Goal: Information Seeking & Learning: Find specific fact

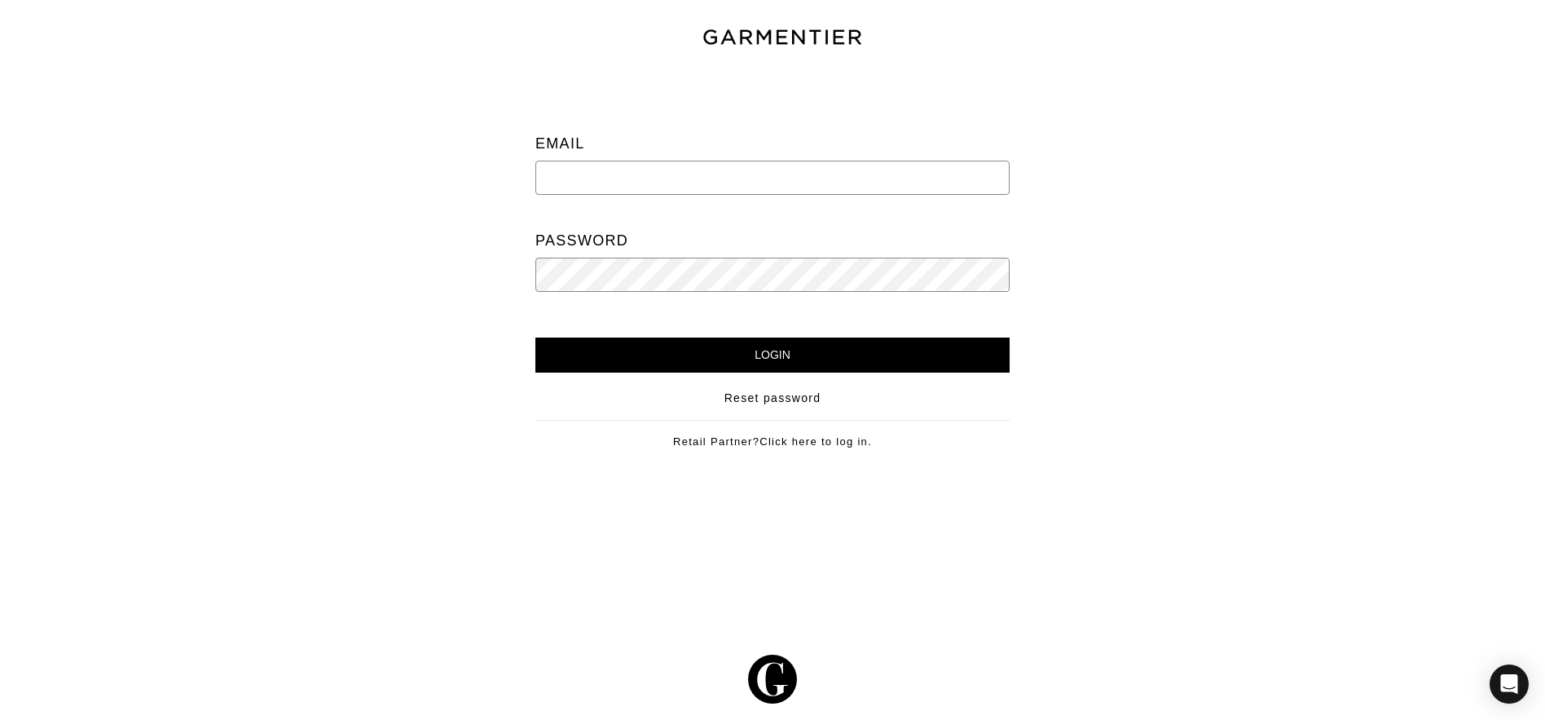
click at [577, 174] on input "email" at bounding box center [772, 178] width 474 height 34
paste input "[EMAIL_ADDRESS][PERSON_NAME][DOMAIN_NAME]"
type input "[EMAIL_ADDRESS][PERSON_NAME][DOMAIN_NAME]"
click at [692, 356] on input "Login" at bounding box center [772, 354] width 474 height 35
click at [638, 181] on input "email" at bounding box center [772, 178] width 474 height 34
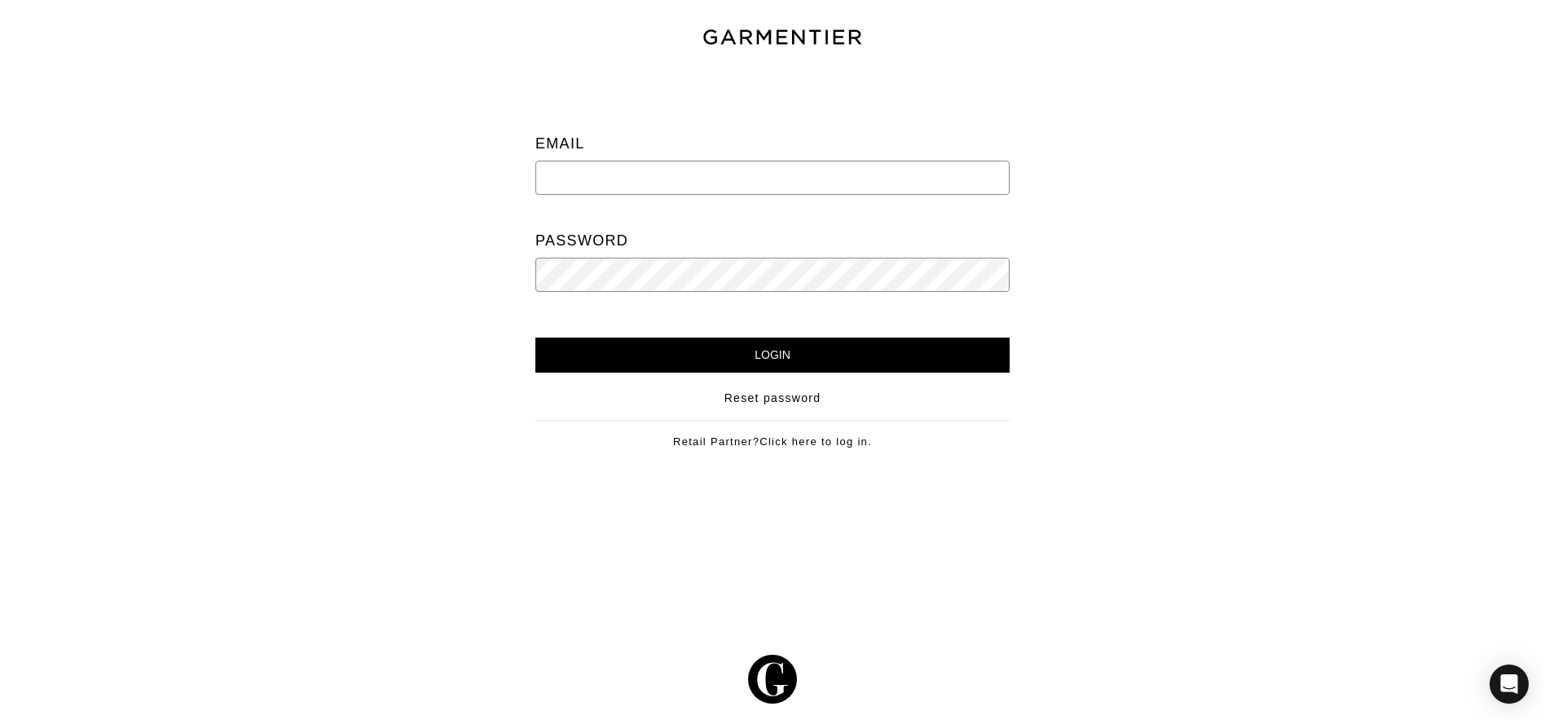
paste input "newlands.paula@gmail.com"
drag, startPoint x: 542, startPoint y: 183, endPoint x: 479, endPoint y: 176, distance: 63.1
click at [479, 176] on div "Email newlands.paula@gmail.com Password Login Reset password Retail Partner? Cl…" at bounding box center [773, 272] width 1570 height 404
type input "newlands.paula@gmail.com"
click at [733, 350] on input "Login" at bounding box center [772, 354] width 474 height 35
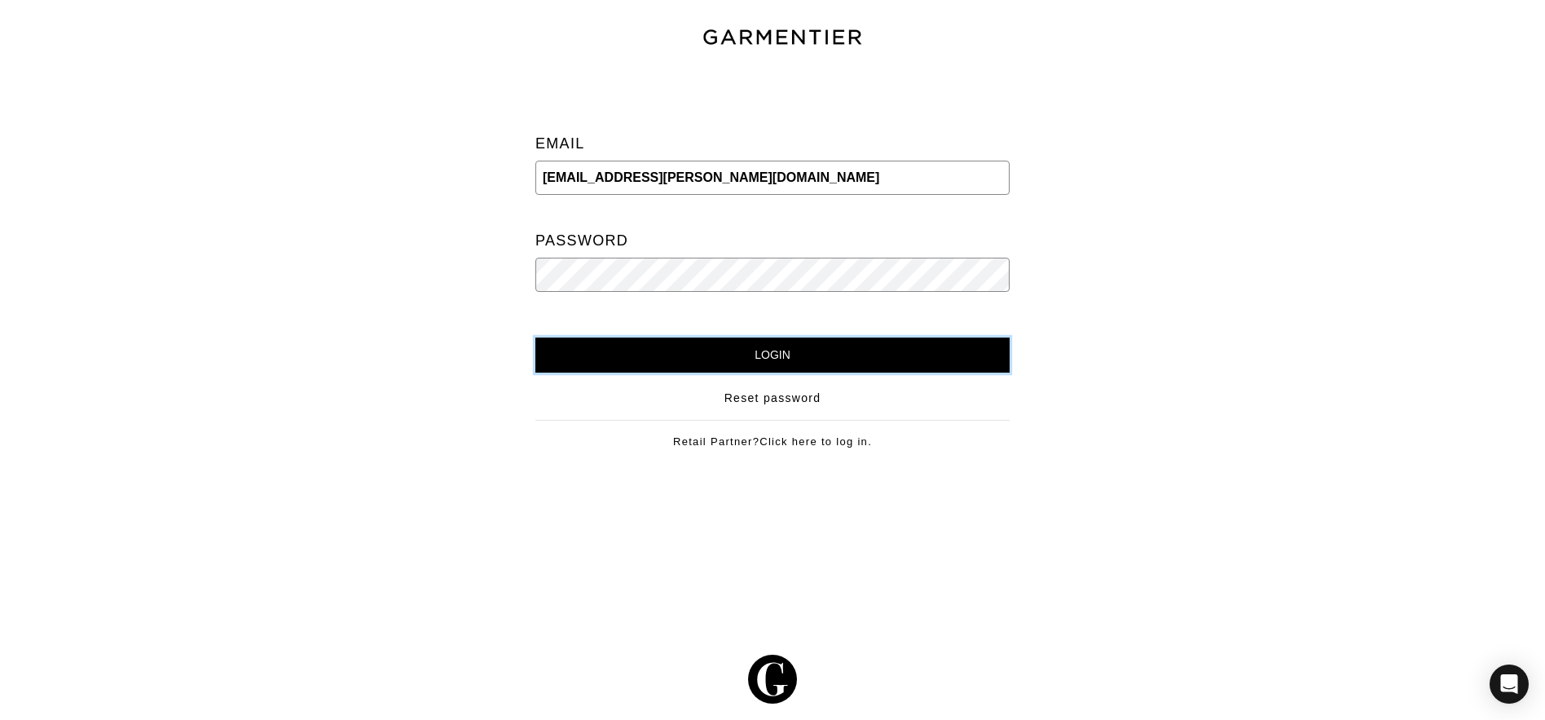
click at [700, 338] on input "Login" at bounding box center [772, 354] width 474 height 35
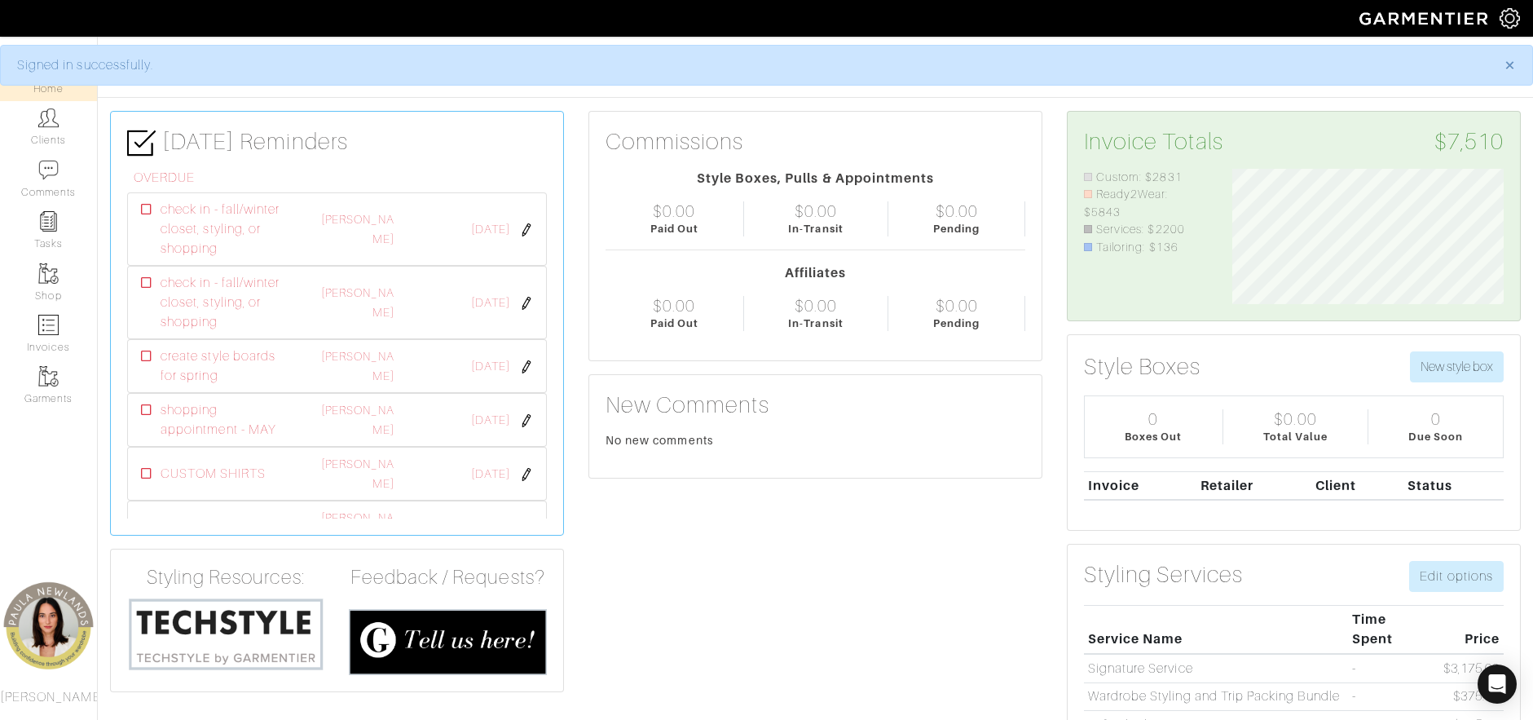
scroll to position [135, 297]
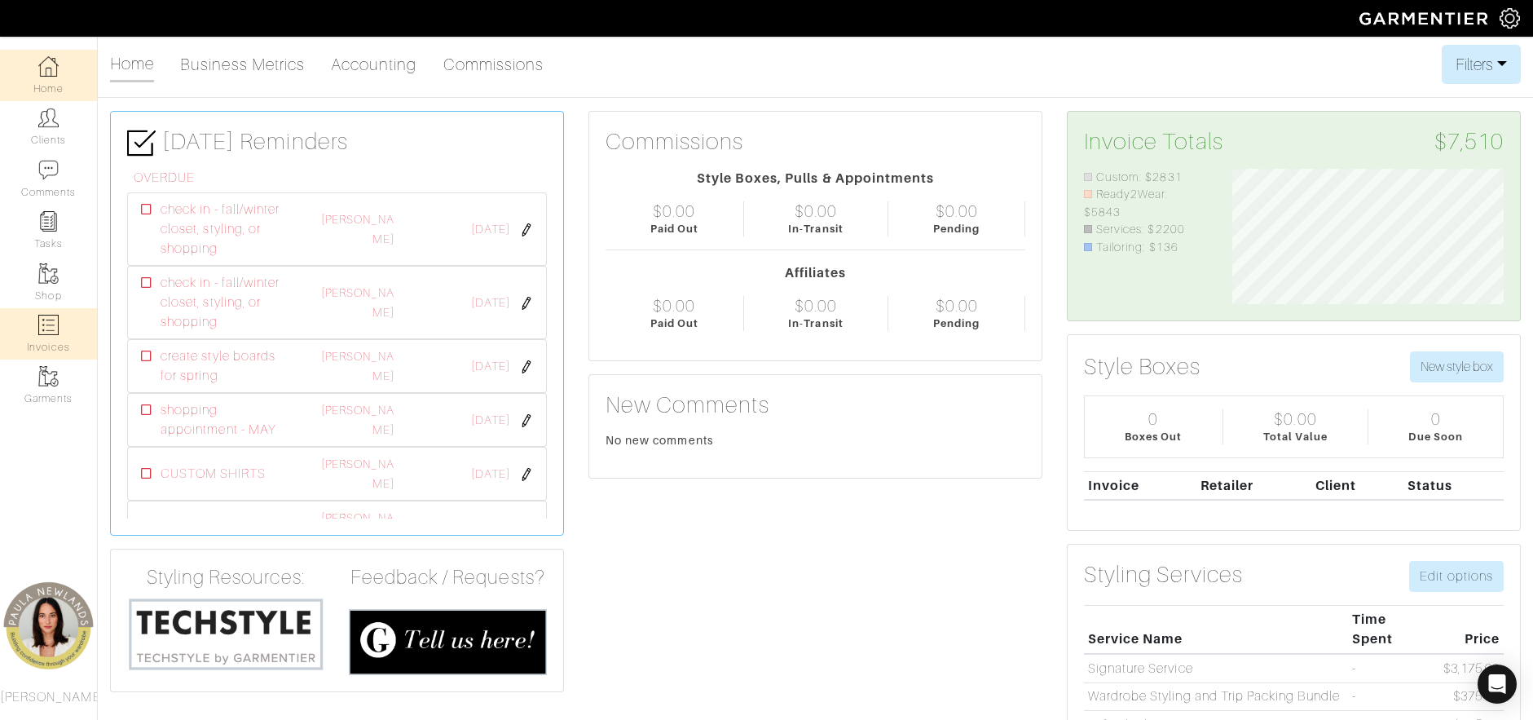
click at [46, 323] on img at bounding box center [48, 325] width 20 height 20
select select
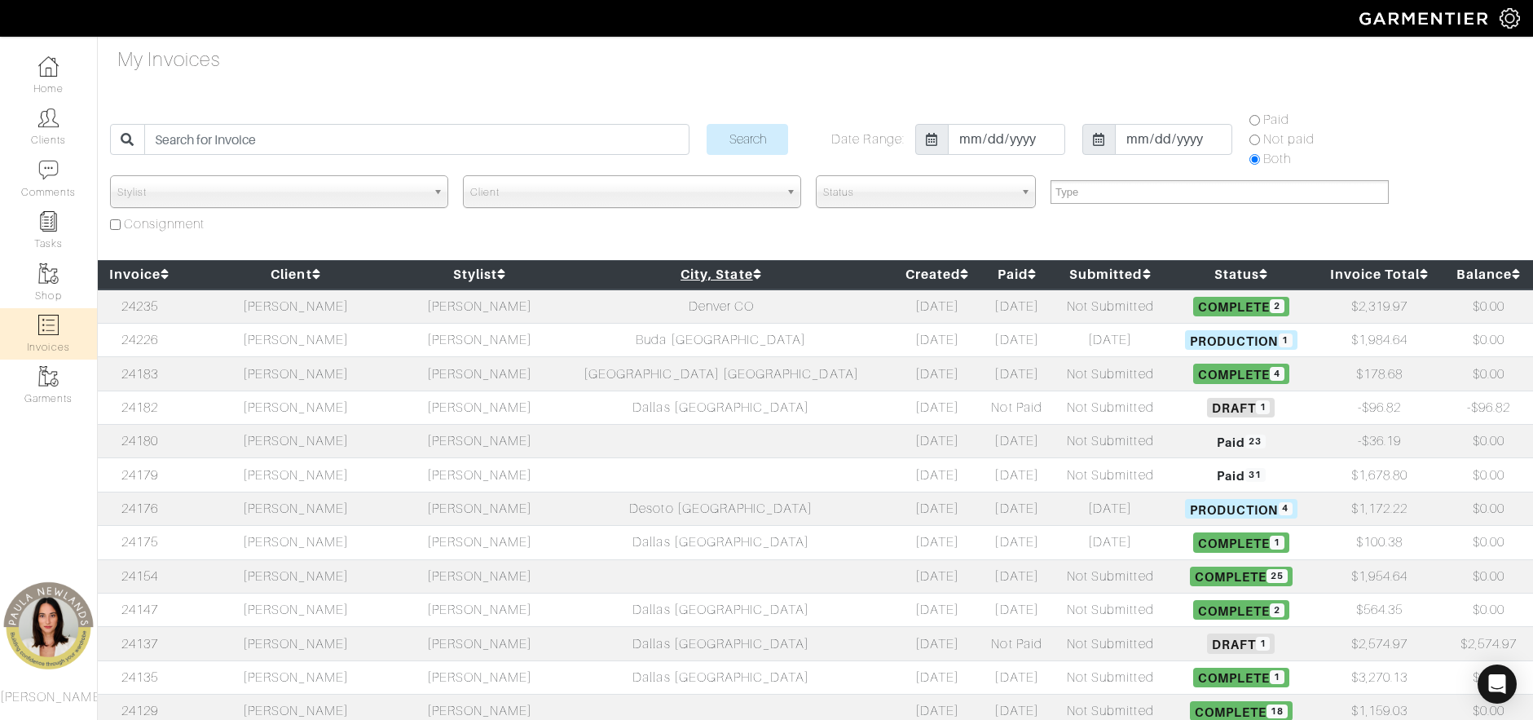
click at [753, 277] on icon at bounding box center [757, 273] width 9 height 13
select select
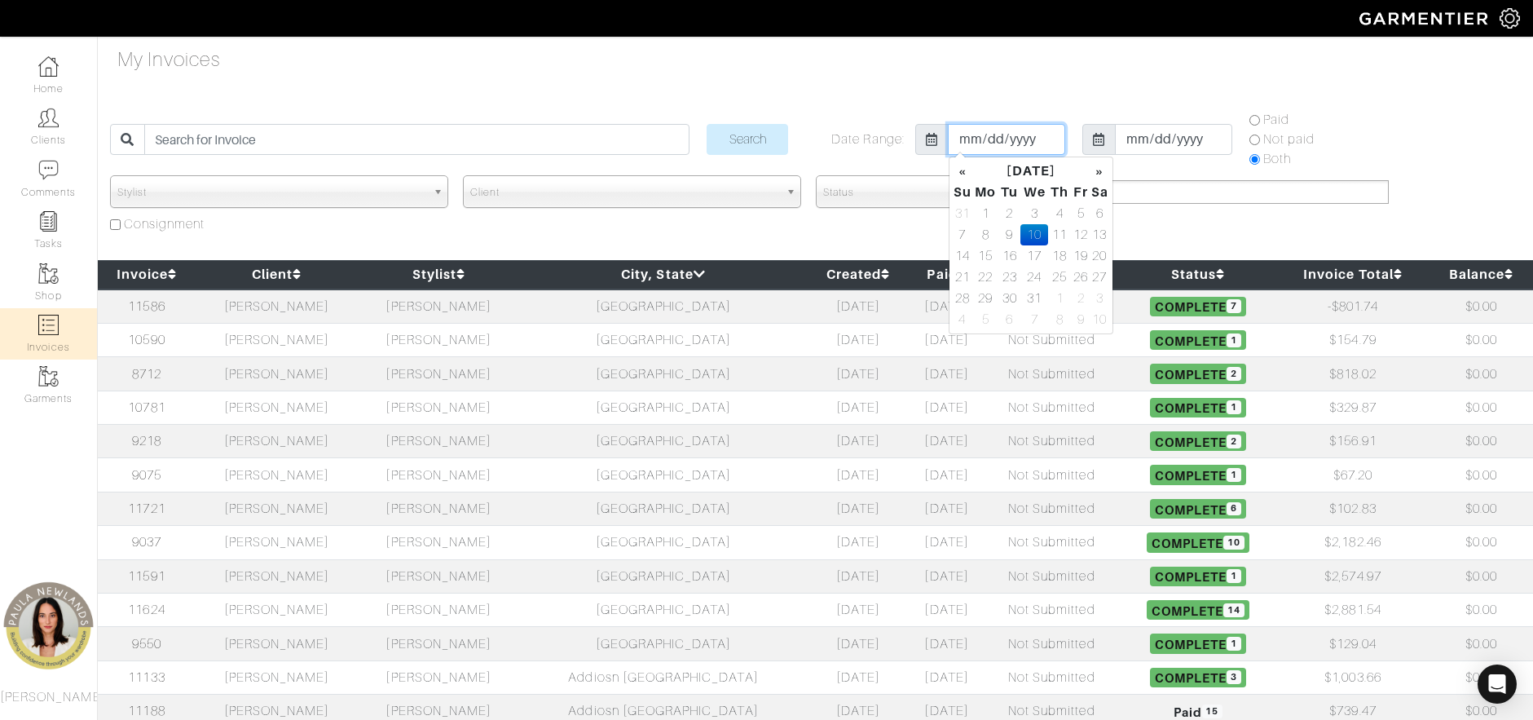
click at [1054, 134] on input "2018-01-10" at bounding box center [1006, 139] width 117 height 31
click at [936, 139] on icon at bounding box center [932, 139] width 12 height 13
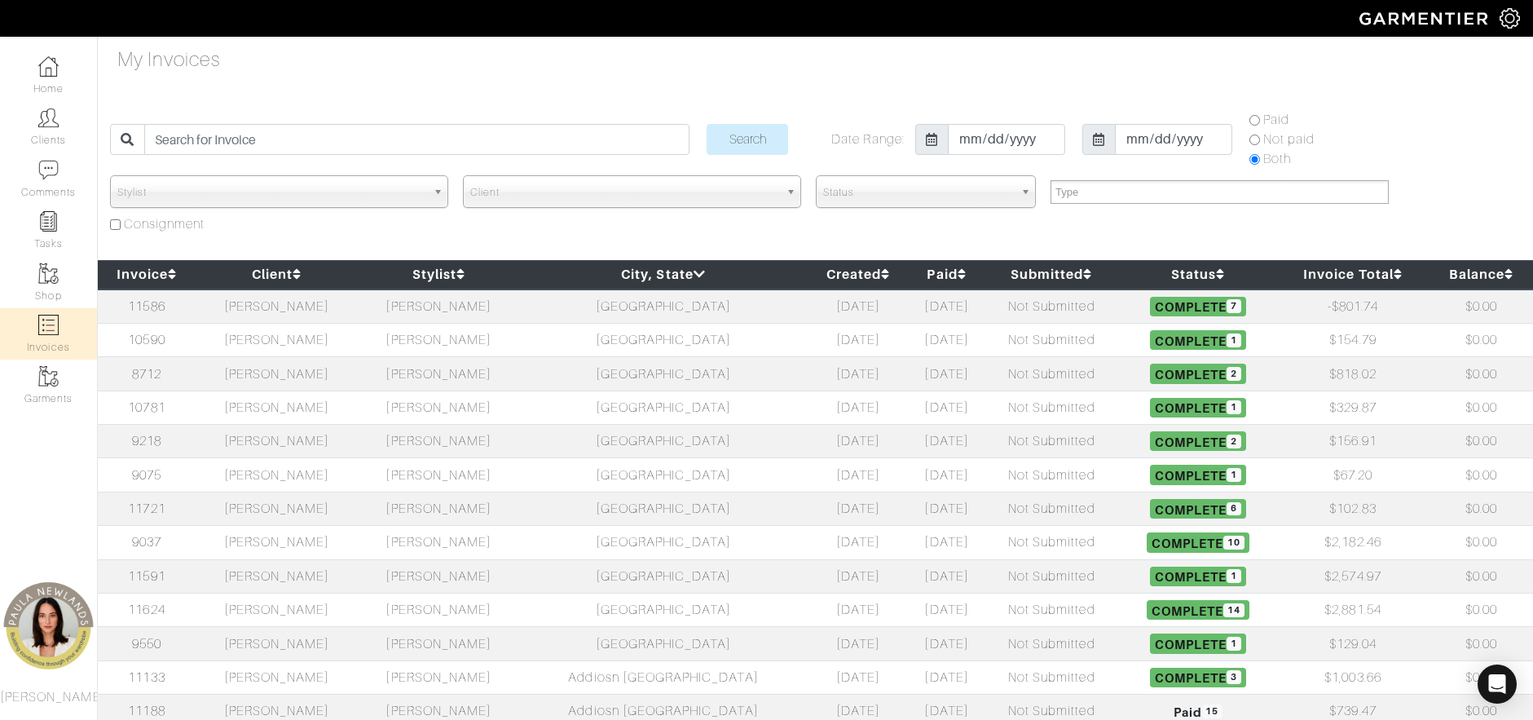
click at [932, 140] on icon at bounding box center [932, 139] width 12 height 13
click at [930, 139] on icon at bounding box center [932, 139] width 12 height 13
click at [1004, 135] on input "2018-01-10" at bounding box center [1006, 139] width 117 height 31
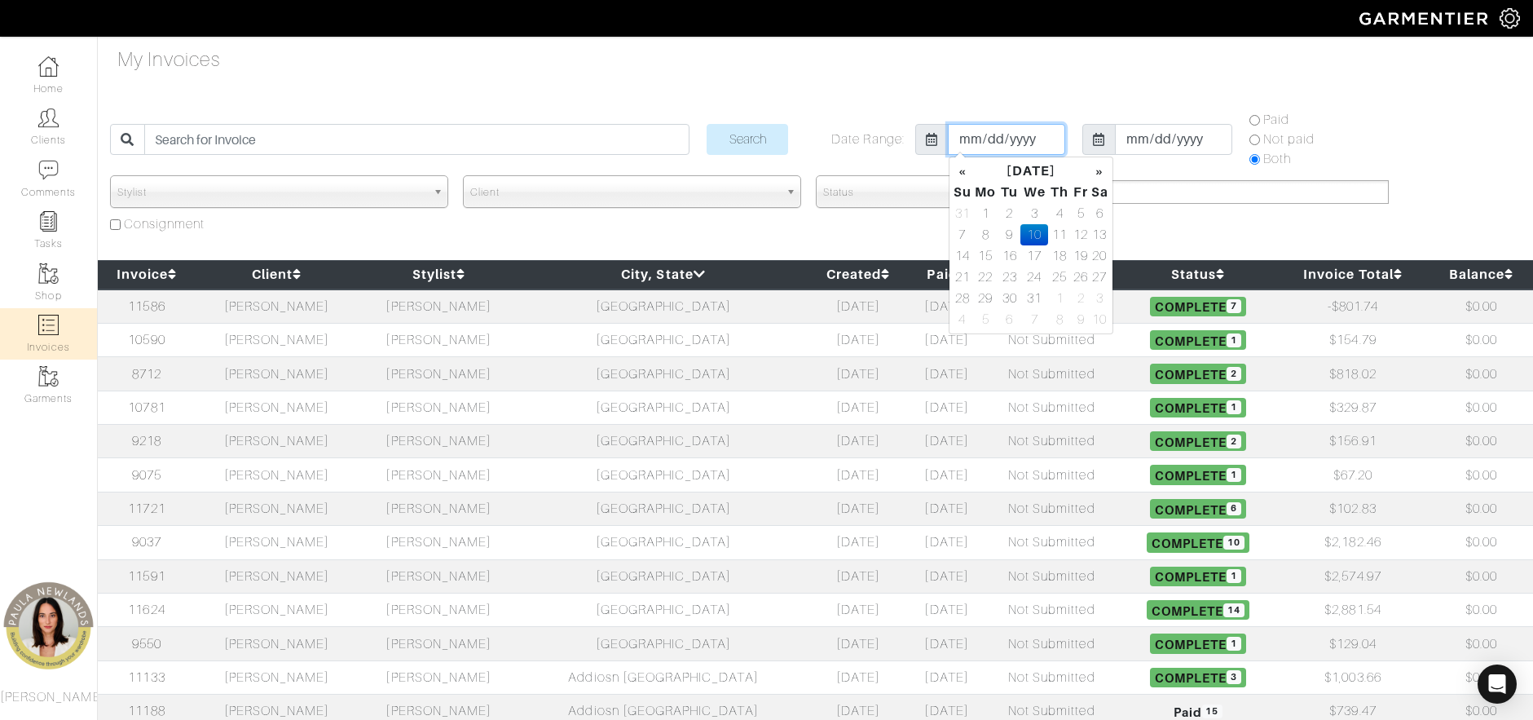
drag, startPoint x: 1041, startPoint y: 139, endPoint x: 957, endPoint y: 141, distance: 84.0
click at [957, 141] on input "2018-01-10" at bounding box center [1006, 139] width 117 height 31
click at [1039, 139] on input "2018-01-10" at bounding box center [1006, 139] width 117 height 31
click at [987, 136] on input "date" at bounding box center [1006, 139] width 117 height 31
click at [967, 137] on input "date" at bounding box center [1006, 139] width 117 height 31
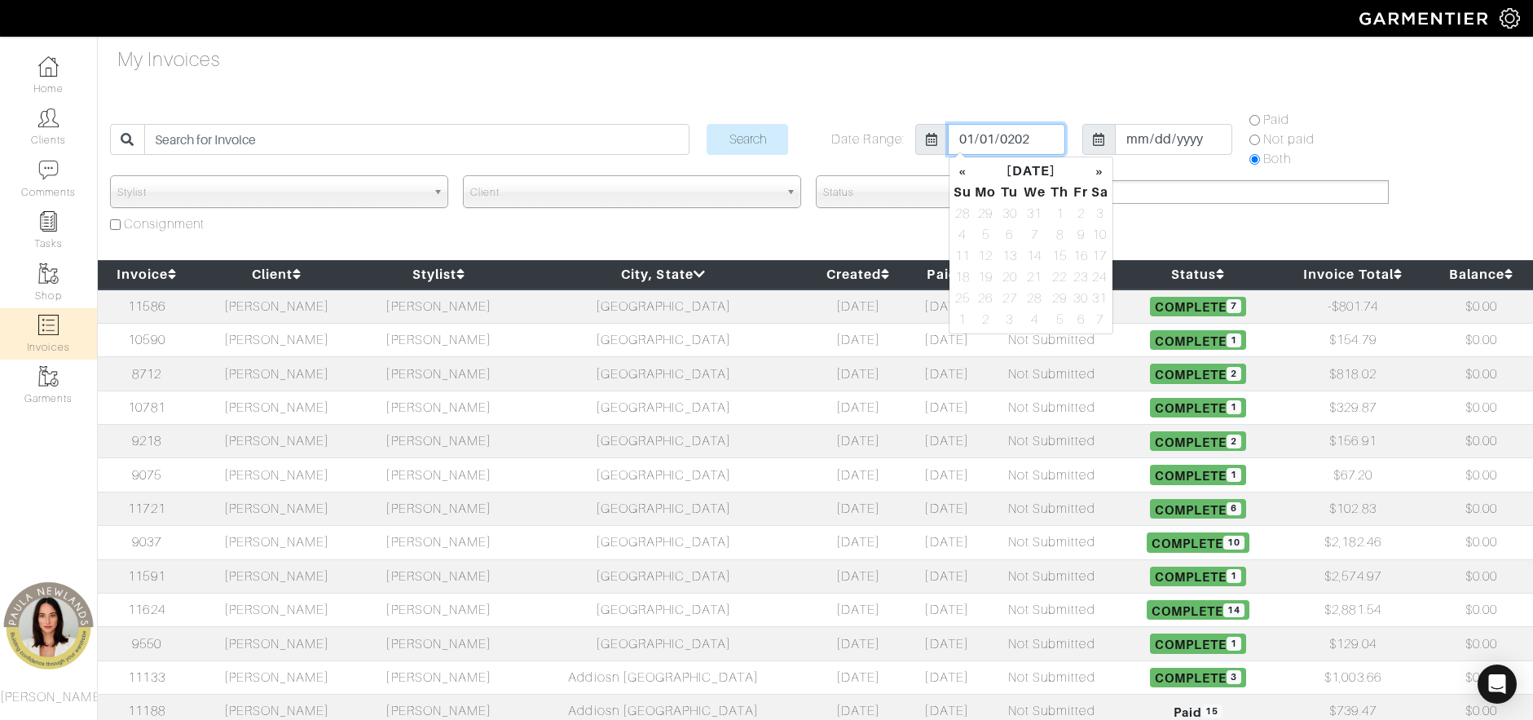
type input "2025-01-01"
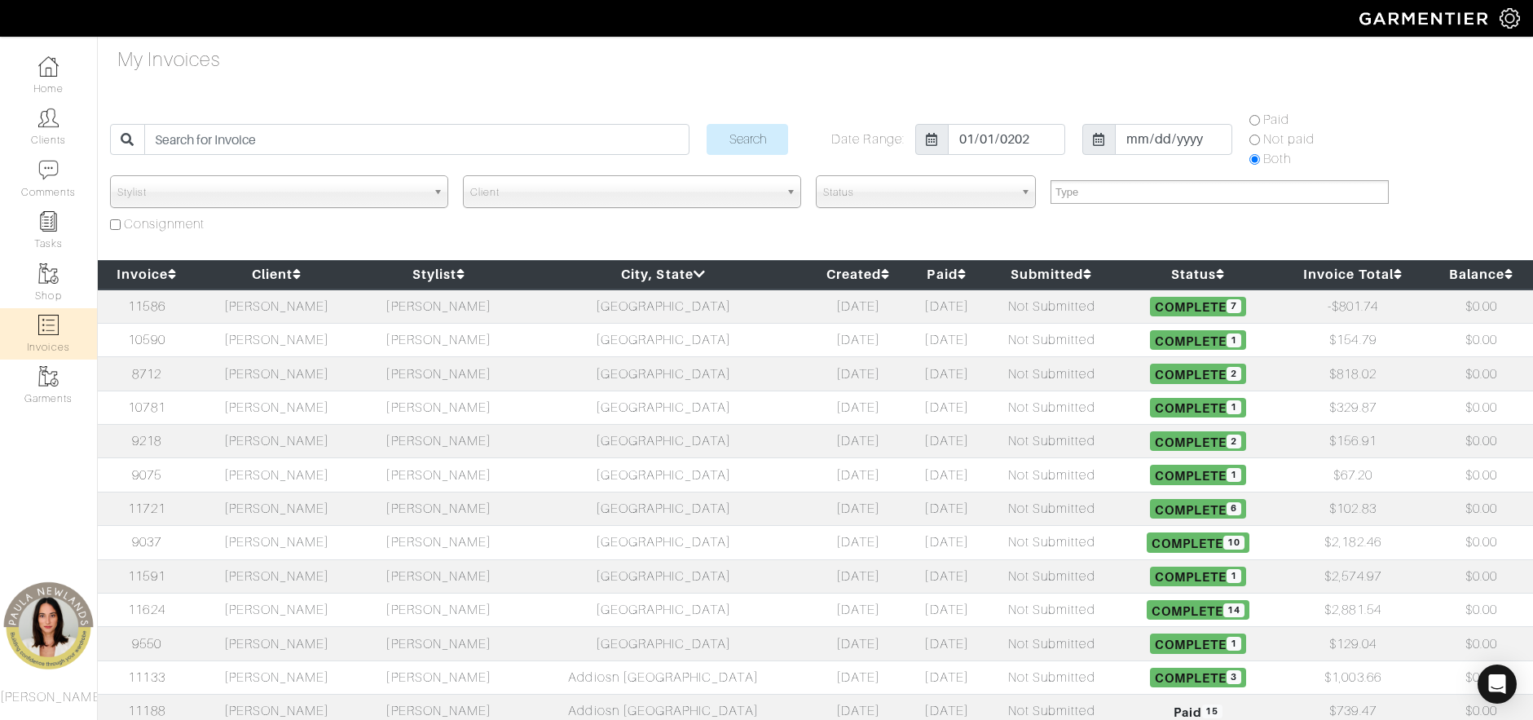
click at [1302, 224] on div "Stylist Paula Newlands Stylist Client Dave Patzwald Matthew Lopez Matt Nelson T…" at bounding box center [811, 207] width 1411 height 65
click at [1259, 121] on input "Paid" at bounding box center [1254, 120] width 11 height 11
radio input "true"
click at [933, 226] on div "Stylist Paula Newlands Stylist Client Dave Patzwald Matthew Lopez Matt Nelson T…" at bounding box center [811, 207] width 1411 height 65
click at [1278, 227] on div "Stylist Paula Newlands Stylist Client Dave Patzwald Matthew Lopez Matt Nelson T…" at bounding box center [811, 207] width 1411 height 65
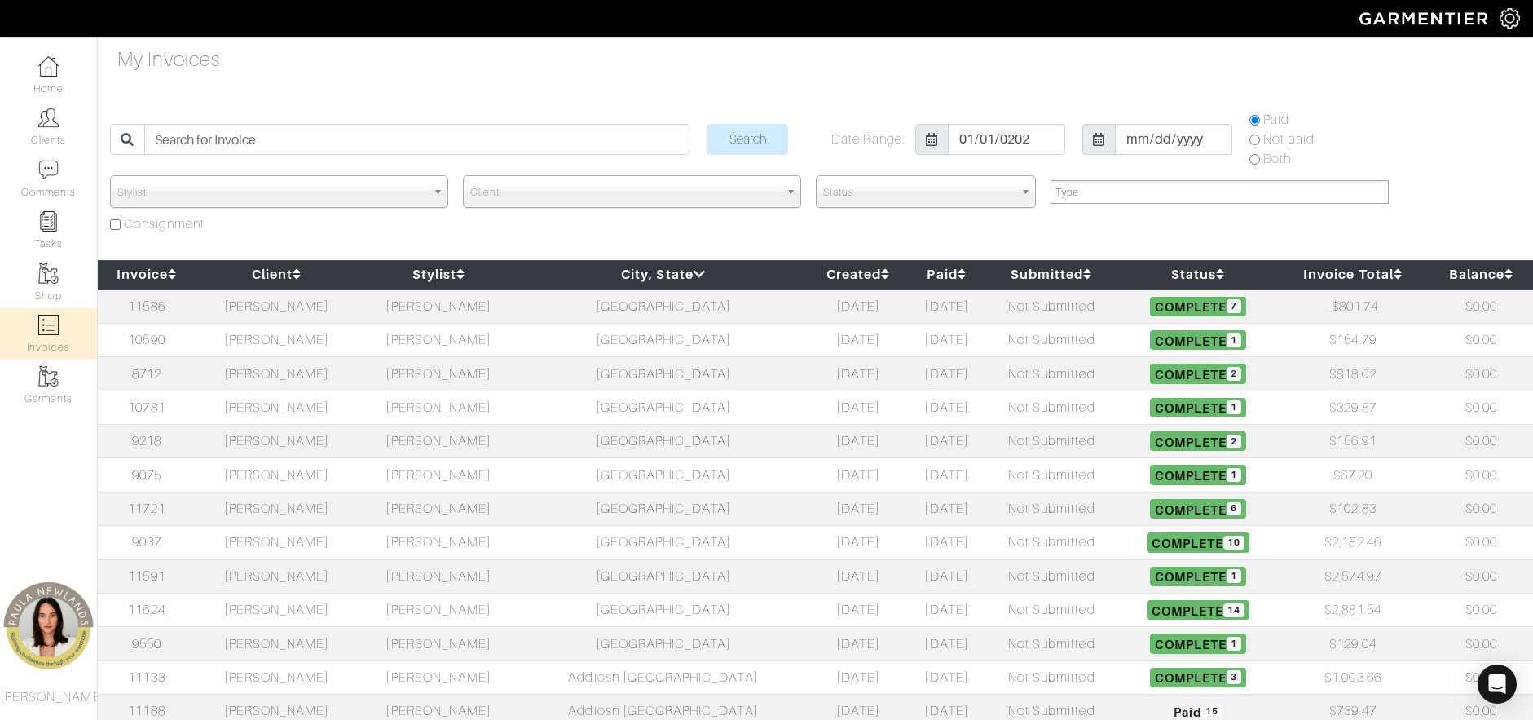
click at [1509, 20] on img at bounding box center [1510, 18] width 20 height 20
click at [1300, 235] on div "Stylist Paula Newlands Stylist Client Dave Patzwald Matthew Lopez Matt Nelson T…" at bounding box center [811, 207] width 1411 height 65
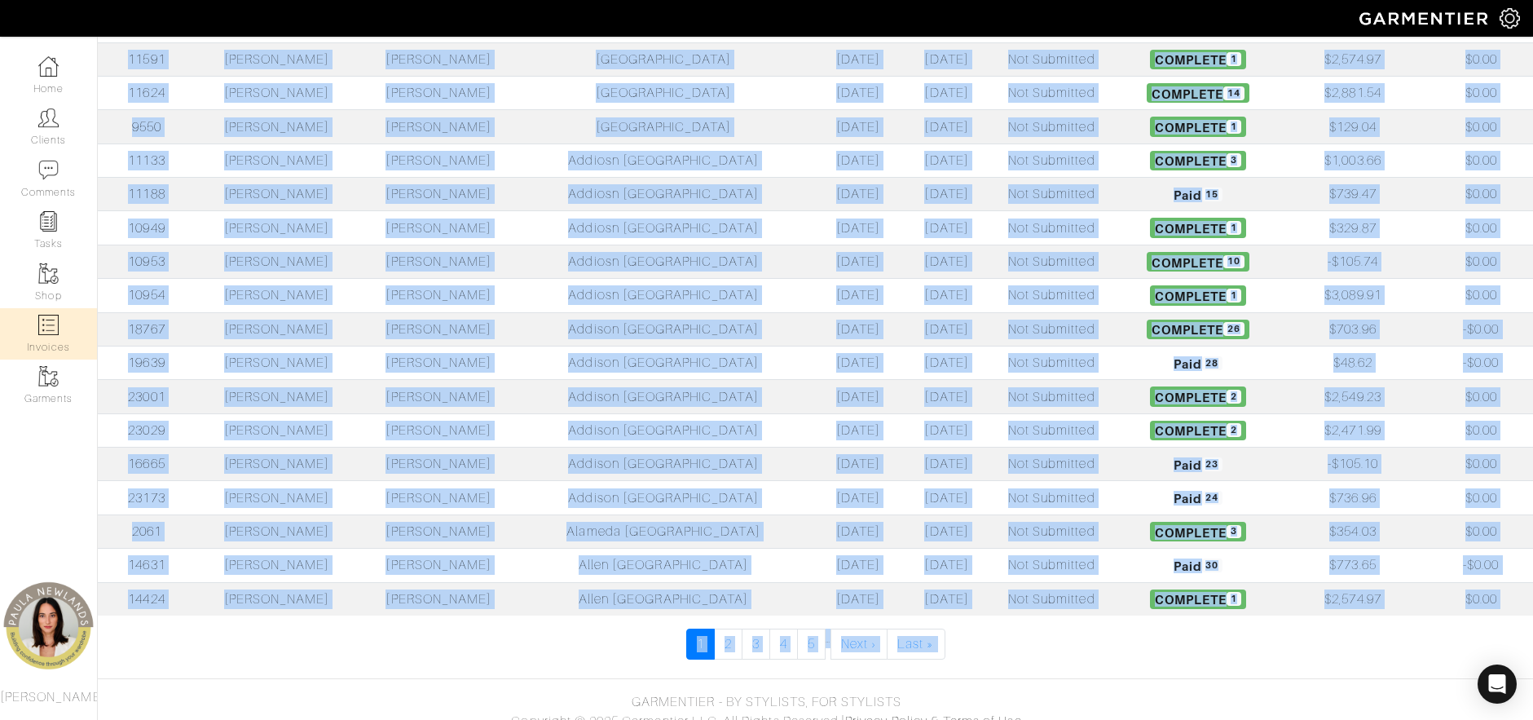
scroll to position [535, 0]
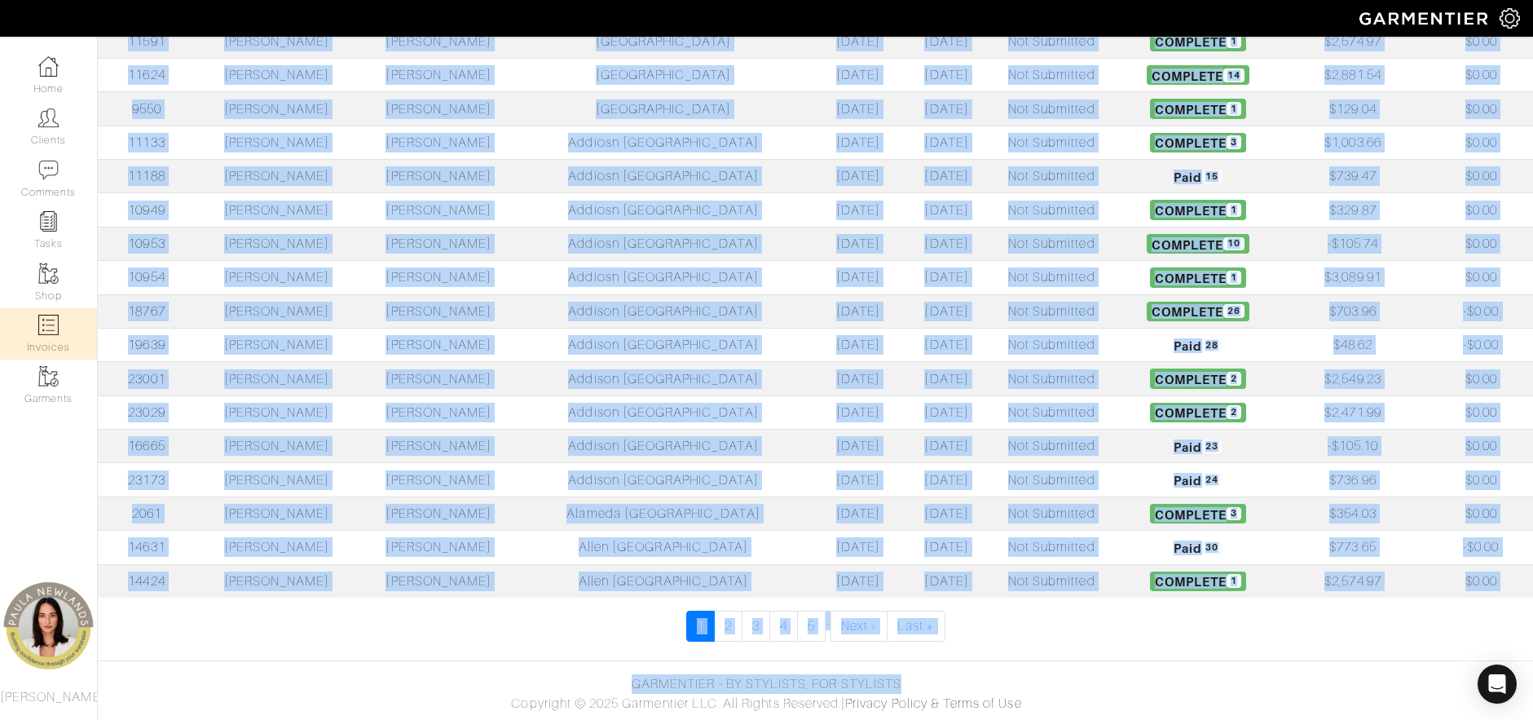
drag, startPoint x: 112, startPoint y: 272, endPoint x: 1319, endPoint y: 686, distance: 1275.3
click at [1319, 686] on body "Styled by Paula Paula Newlands Home Clients Invoices Comments Reminders Stylist…" at bounding box center [766, 92] width 1533 height 1254
drag, startPoint x: 1319, startPoint y: 686, endPoint x: 1214, endPoint y: 637, distance: 115.6
click at [1218, 632] on ul "1 2 3 4 5 … Next › Last »" at bounding box center [815, 625] width 1435 height 31
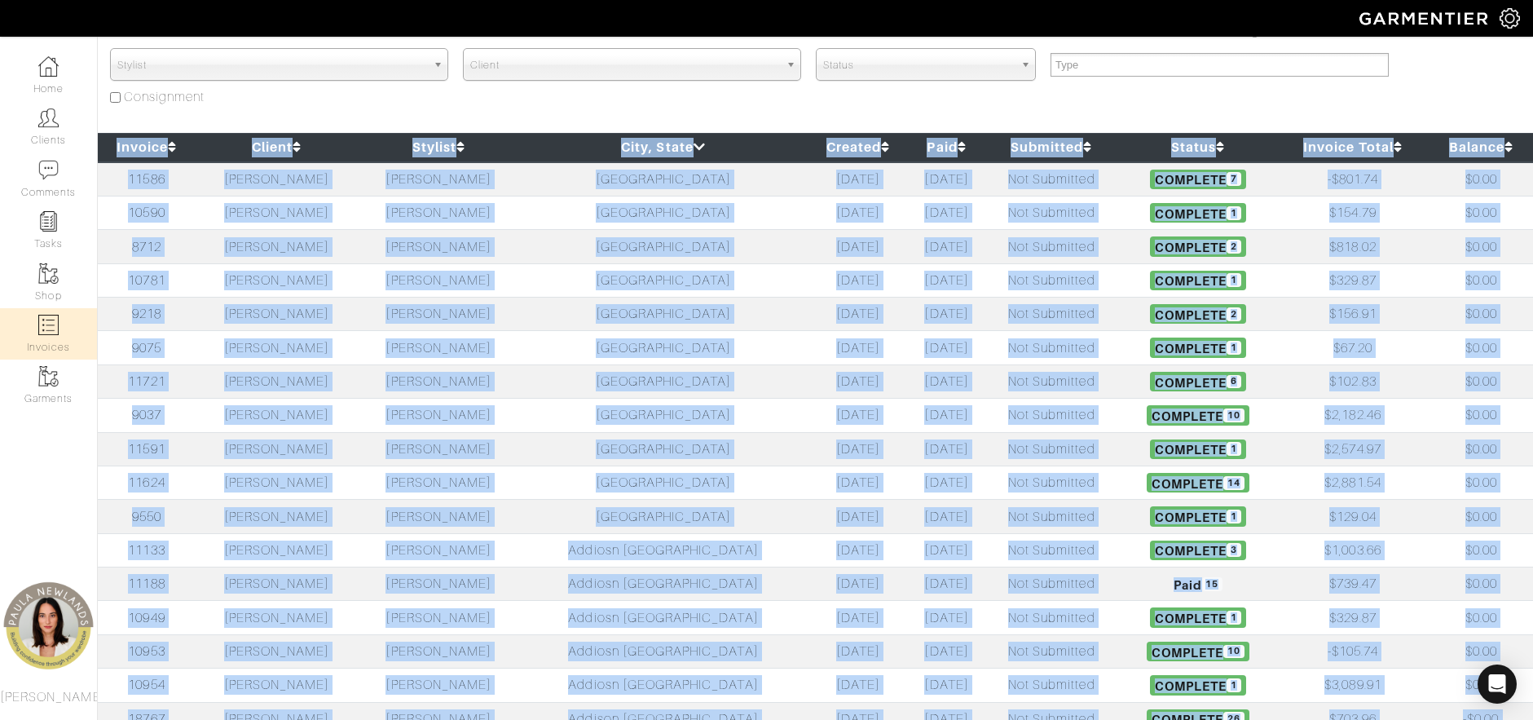
scroll to position [0, 0]
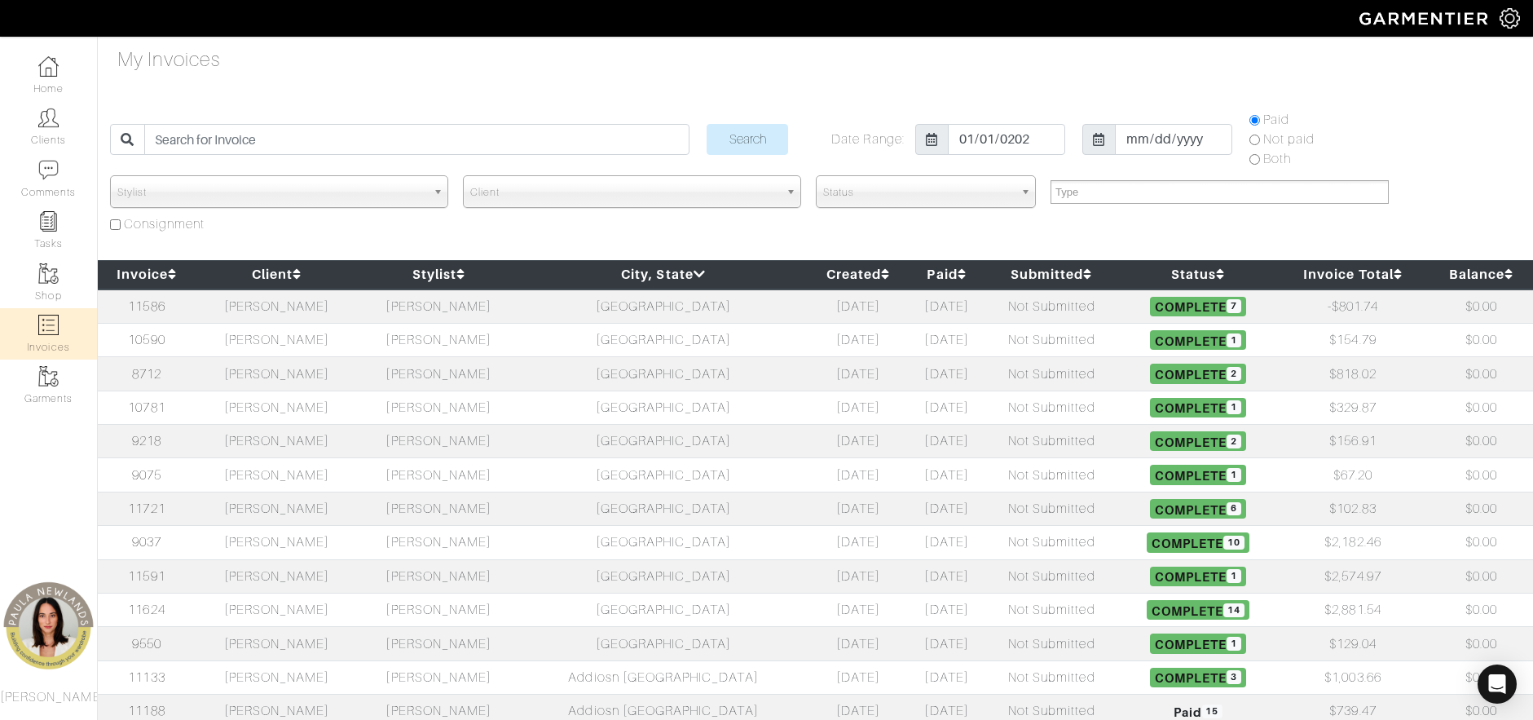
click at [1449, 198] on div "Stylist Paula Newlands Stylist Client Dave Patzwald Matthew Lopez Matt Nelson T…" at bounding box center [811, 207] width 1411 height 65
click at [765, 131] on input "Search" at bounding box center [748, 139] width 82 height 31
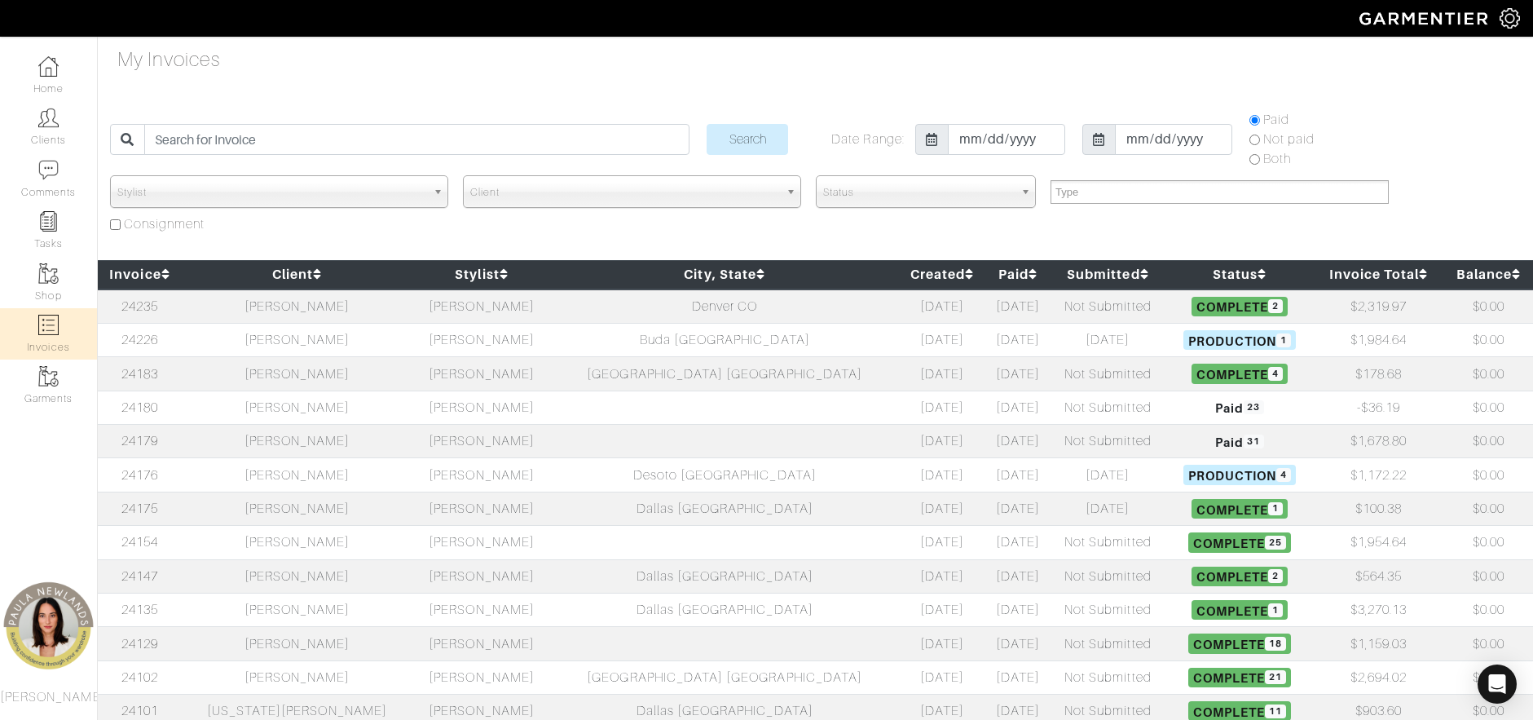
select select
click at [46, 69] on img at bounding box center [48, 66] width 20 height 20
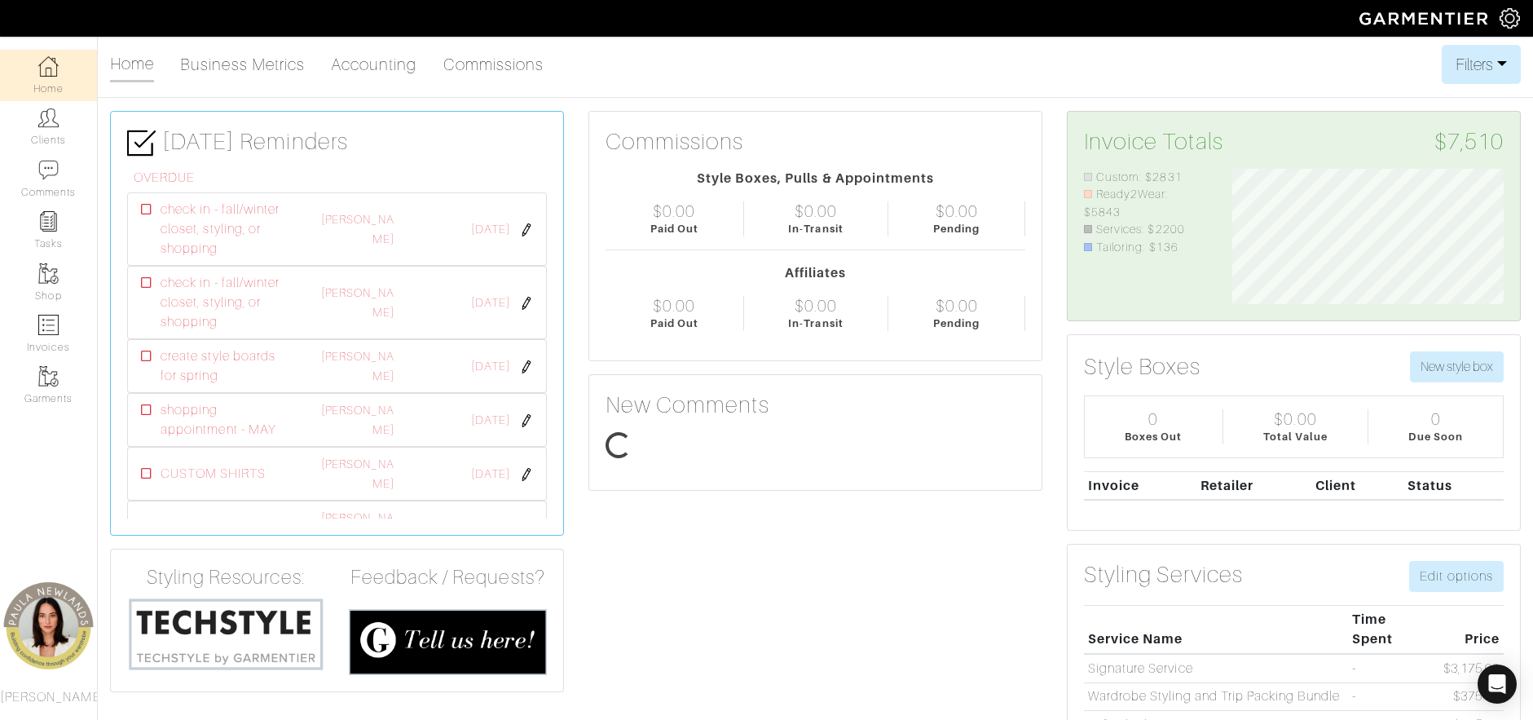
scroll to position [135, 297]
click at [267, 69] on link "Business Metrics" at bounding box center [242, 64] width 125 height 33
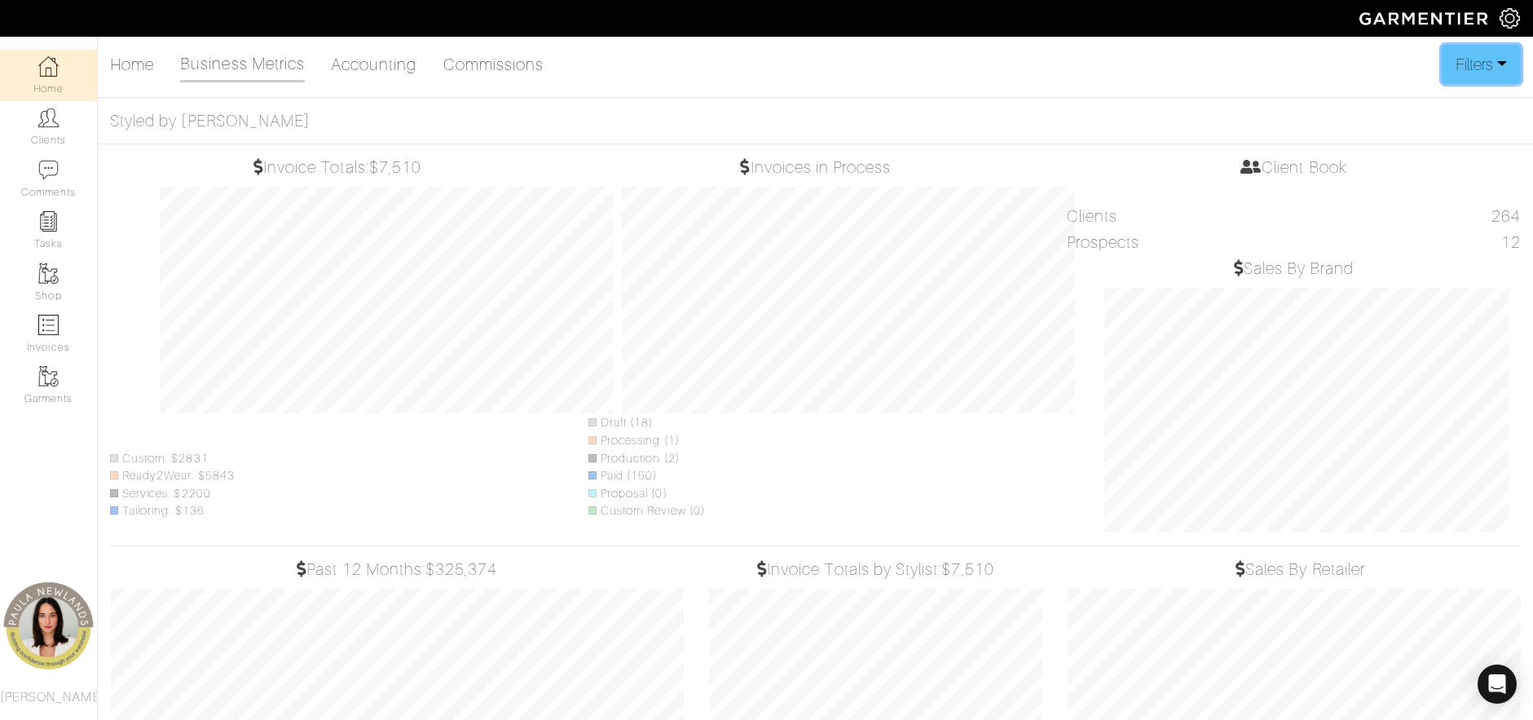
click at [1492, 65] on button "Filters" at bounding box center [1481, 64] width 79 height 39
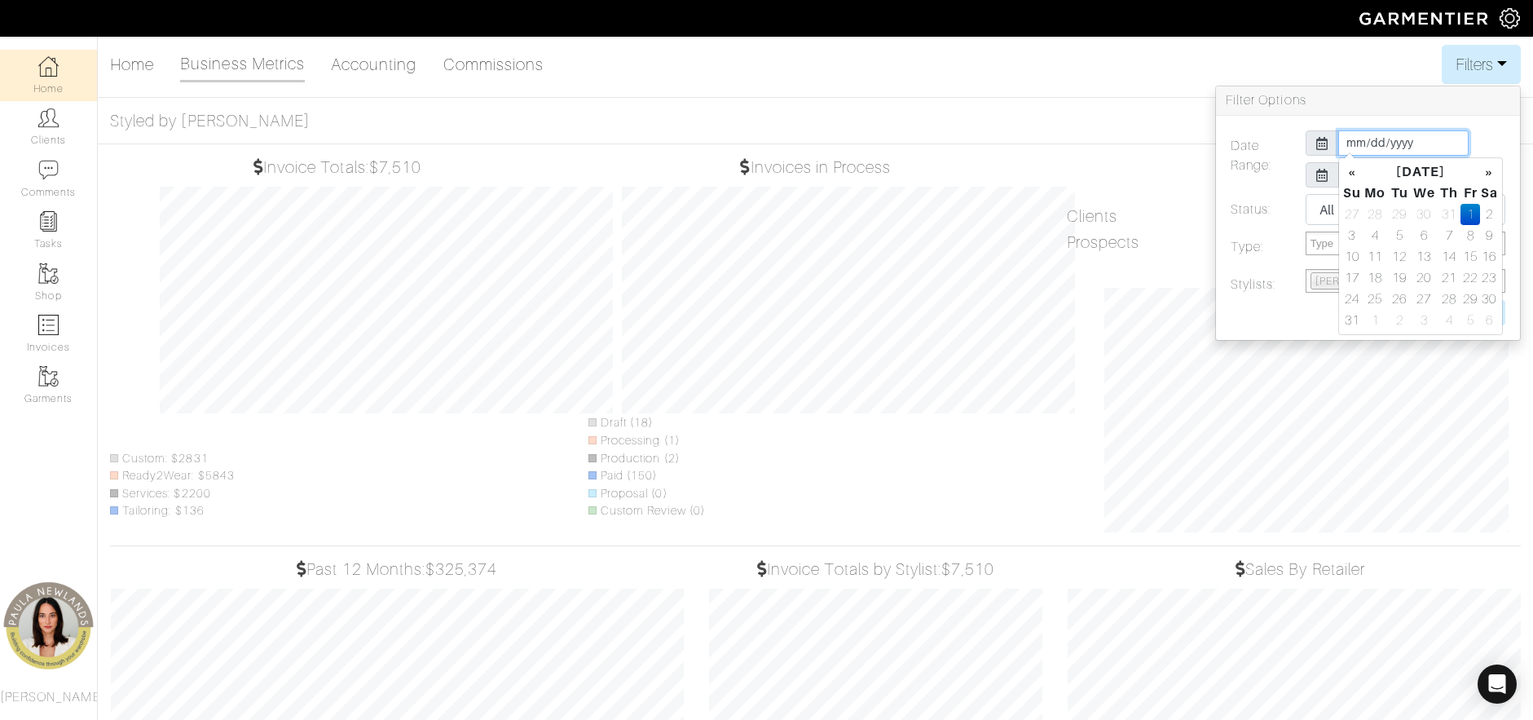
click at [1426, 145] on input "2025-08-01" at bounding box center [1403, 142] width 130 height 25
click at [1327, 149] on icon at bounding box center [1322, 143] width 12 height 13
click at [1311, 139] on div at bounding box center [1322, 142] width 33 height 25
click at [1319, 141] on icon at bounding box center [1322, 143] width 12 height 13
click at [1432, 150] on input "2025-08-01" at bounding box center [1403, 142] width 130 height 25
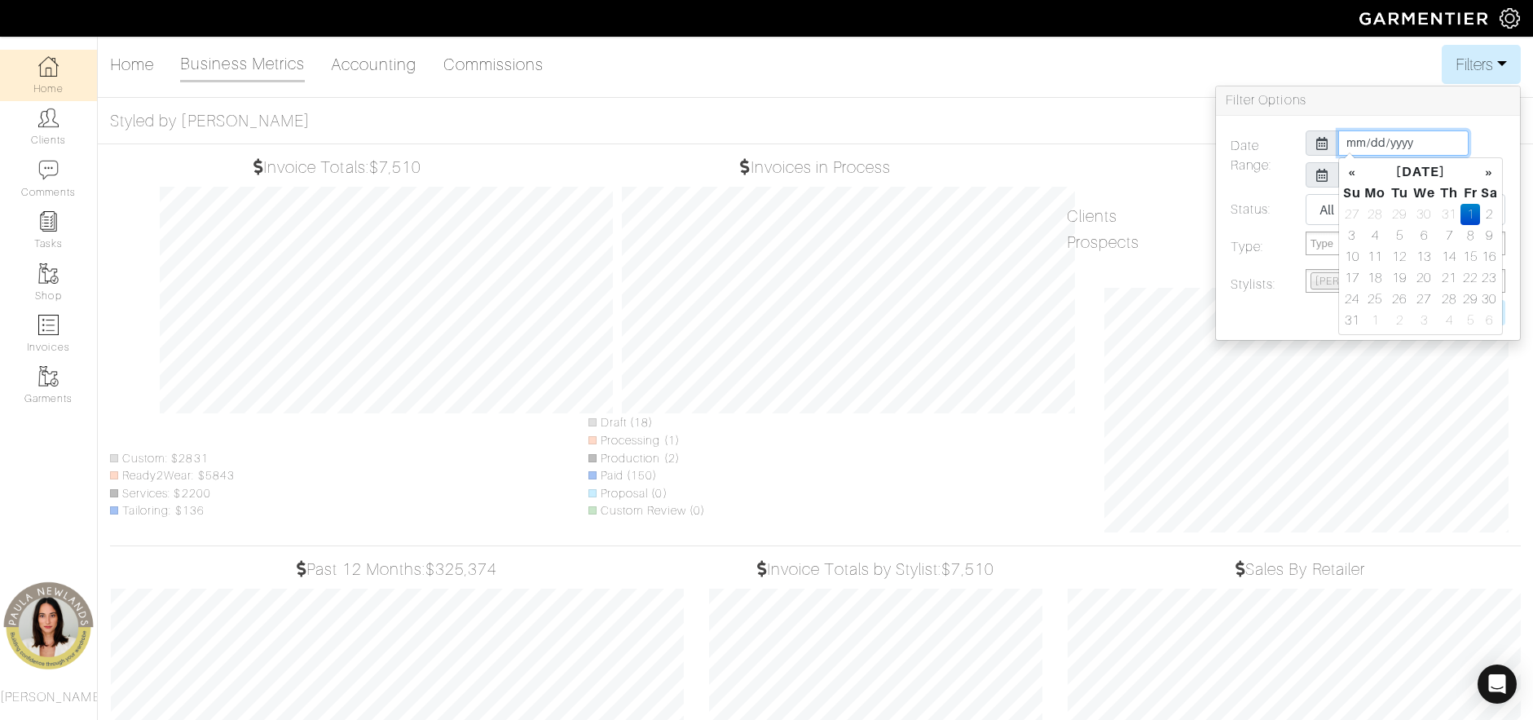
type input "2025-01-01"
click at [1423, 217] on td "1" at bounding box center [1425, 214] width 28 height 21
click at [1296, 319] on label at bounding box center [1330, 312] width 224 height 25
click at [1350, 204] on select "All Pending Paid Complete Failed N/A" at bounding box center [1406, 209] width 200 height 31
click at [1350, 203] on select "All Pending Paid Complete Failed N/A" at bounding box center [1406, 209] width 200 height 31
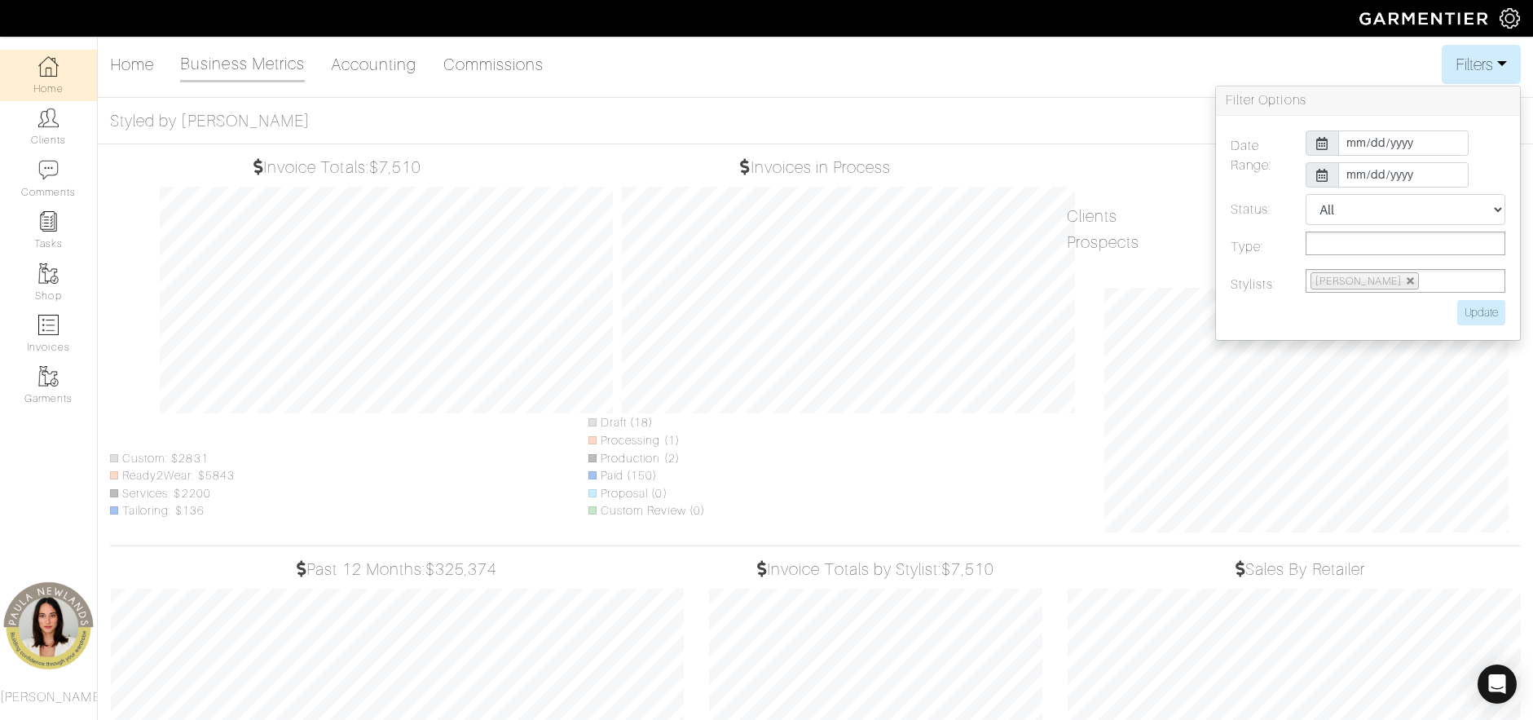
click at [1390, 246] on ul at bounding box center [1406, 243] width 200 height 24
type input "Type"
click at [1241, 323] on label at bounding box center [1330, 312] width 224 height 25
click at [1477, 311] on input "Update" at bounding box center [1481, 312] width 48 height 25
type input "Update"
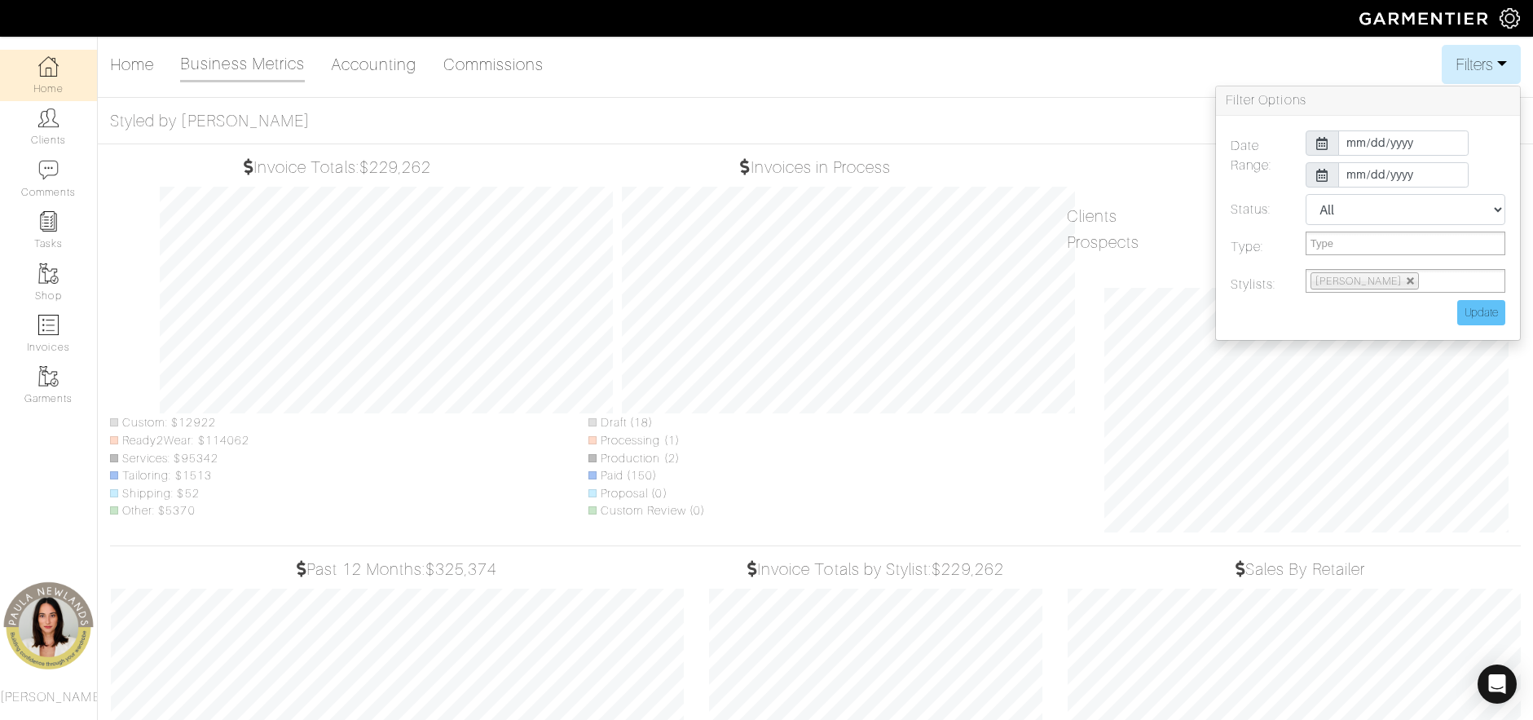
scroll to position [482, 359]
click at [389, 59] on link "Accounting" at bounding box center [374, 64] width 86 height 33
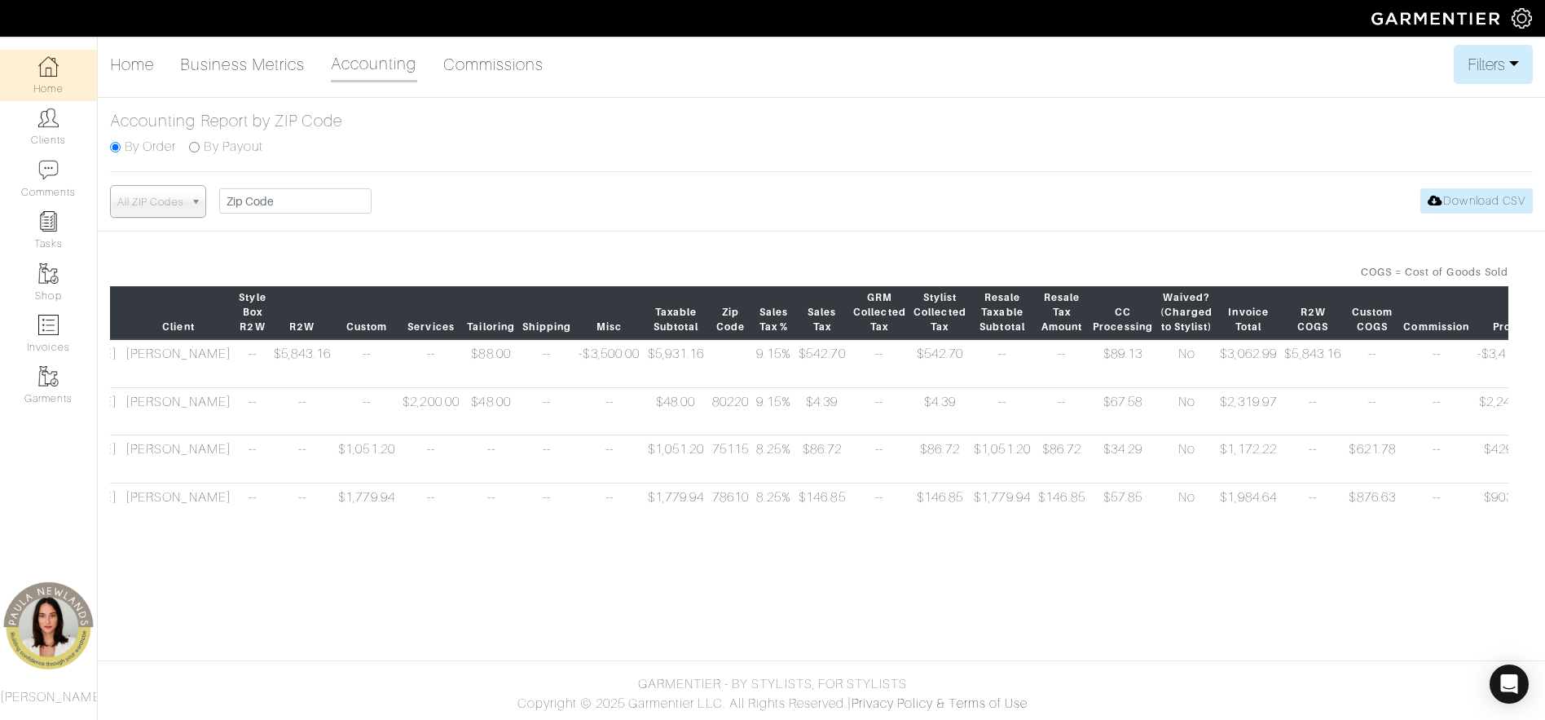
scroll to position [0, 225]
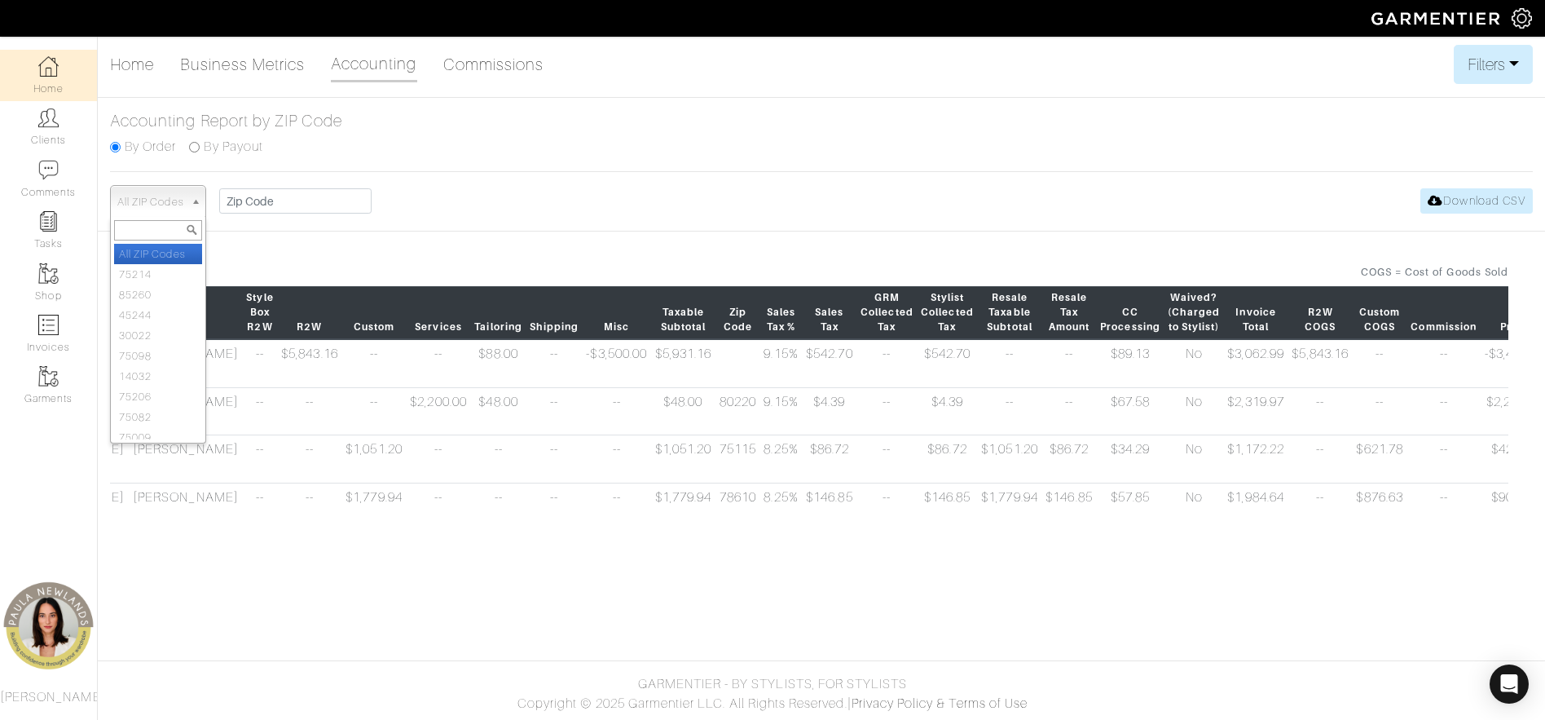
click at [195, 195] on b at bounding box center [198, 201] width 15 height 31
click at [614, 187] on div "All ZIP Codes 75214 85260 45244 30022 75098 14032 75206 75082 75009 75209 76092…" at bounding box center [821, 201] width 1423 height 33
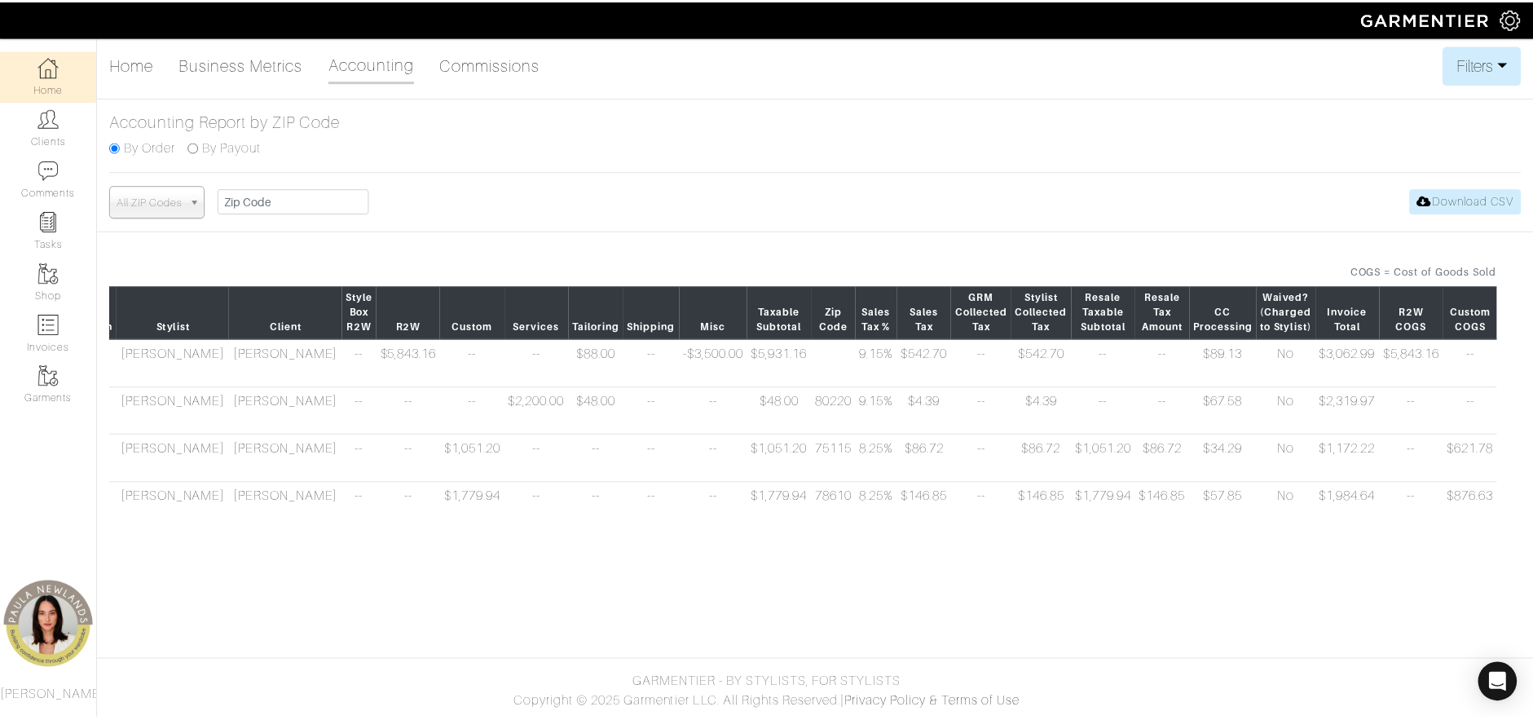
scroll to position [0, 0]
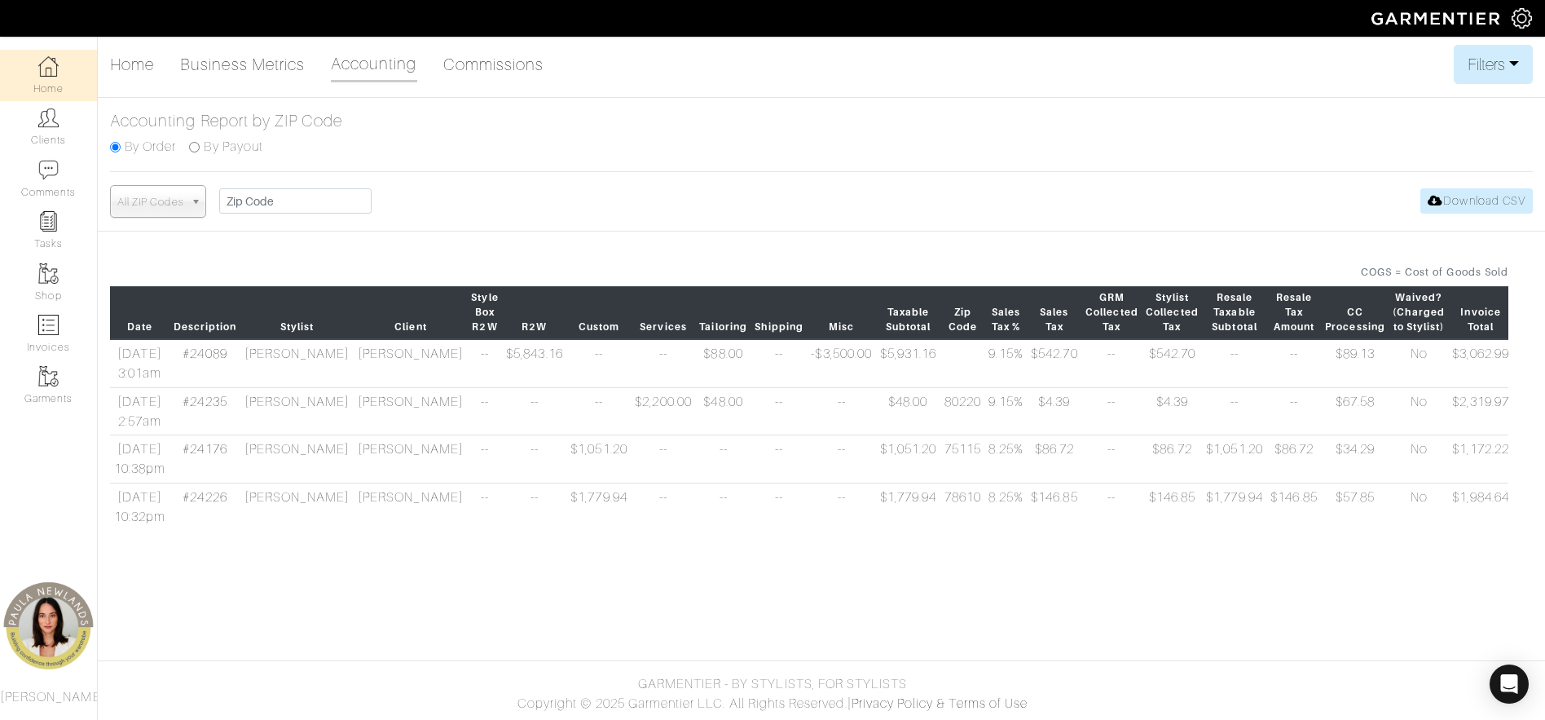
drag, startPoint x: 342, startPoint y: 371, endPoint x: 338, endPoint y: 383, distance: 12.9
click at [354, 383] on td "[PERSON_NAME]" at bounding box center [410, 363] width 113 height 48
click at [203, 361] on link "#24089" at bounding box center [205, 353] width 44 height 15
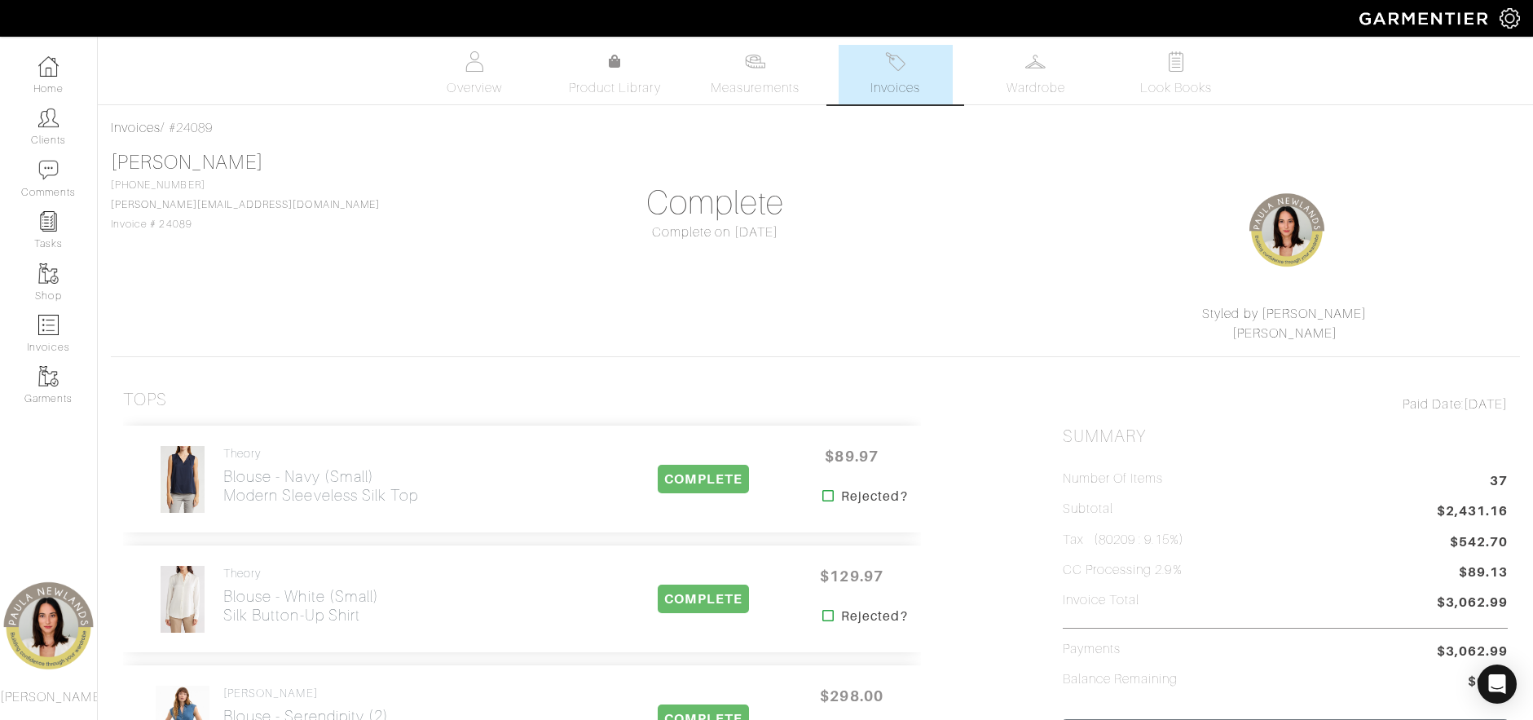
scroll to position [245, 0]
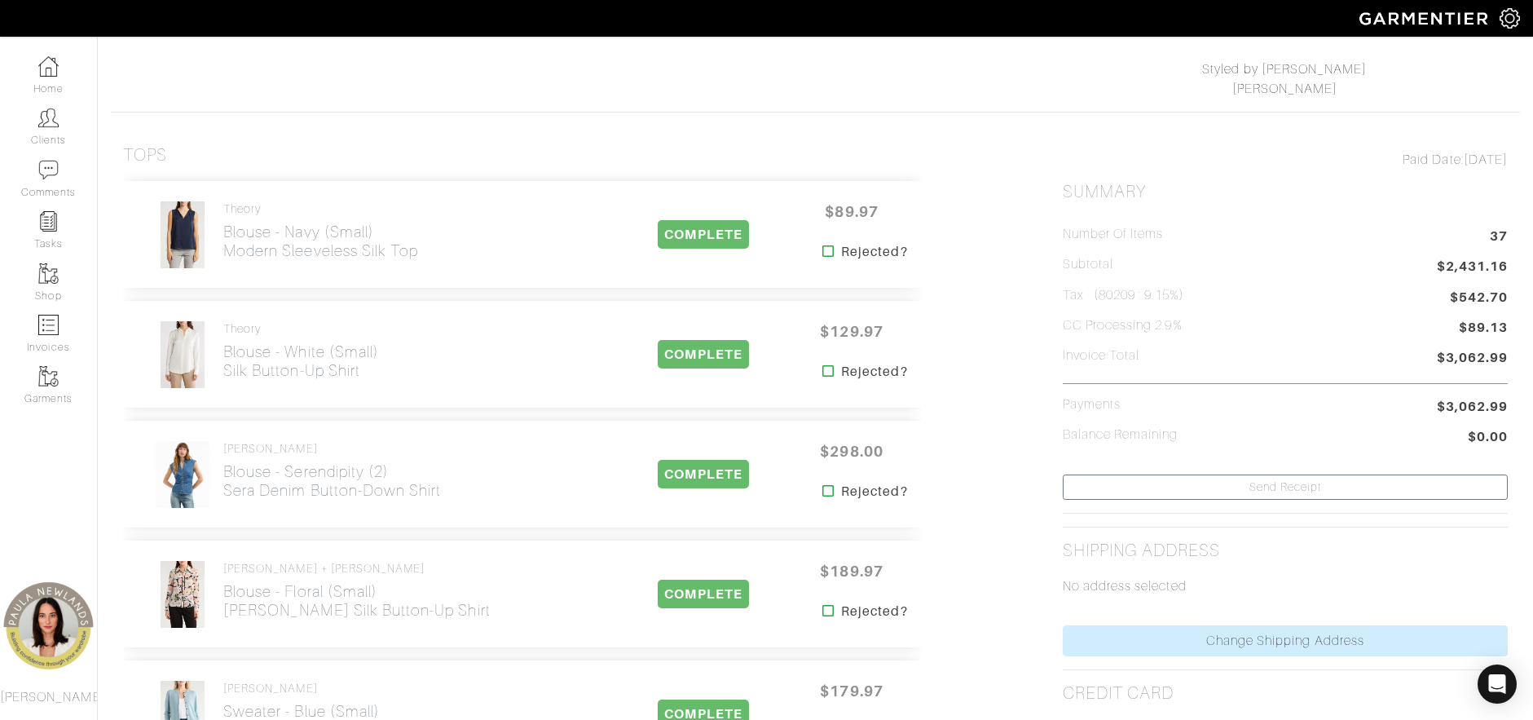
drag, startPoint x: 1135, startPoint y: 294, endPoint x: 1102, endPoint y: 292, distance: 33.5
click at [1102, 292] on h5 "Tax (80209 : 9.15%)" at bounding box center [1123, 295] width 121 height 15
copy h5 "80209"
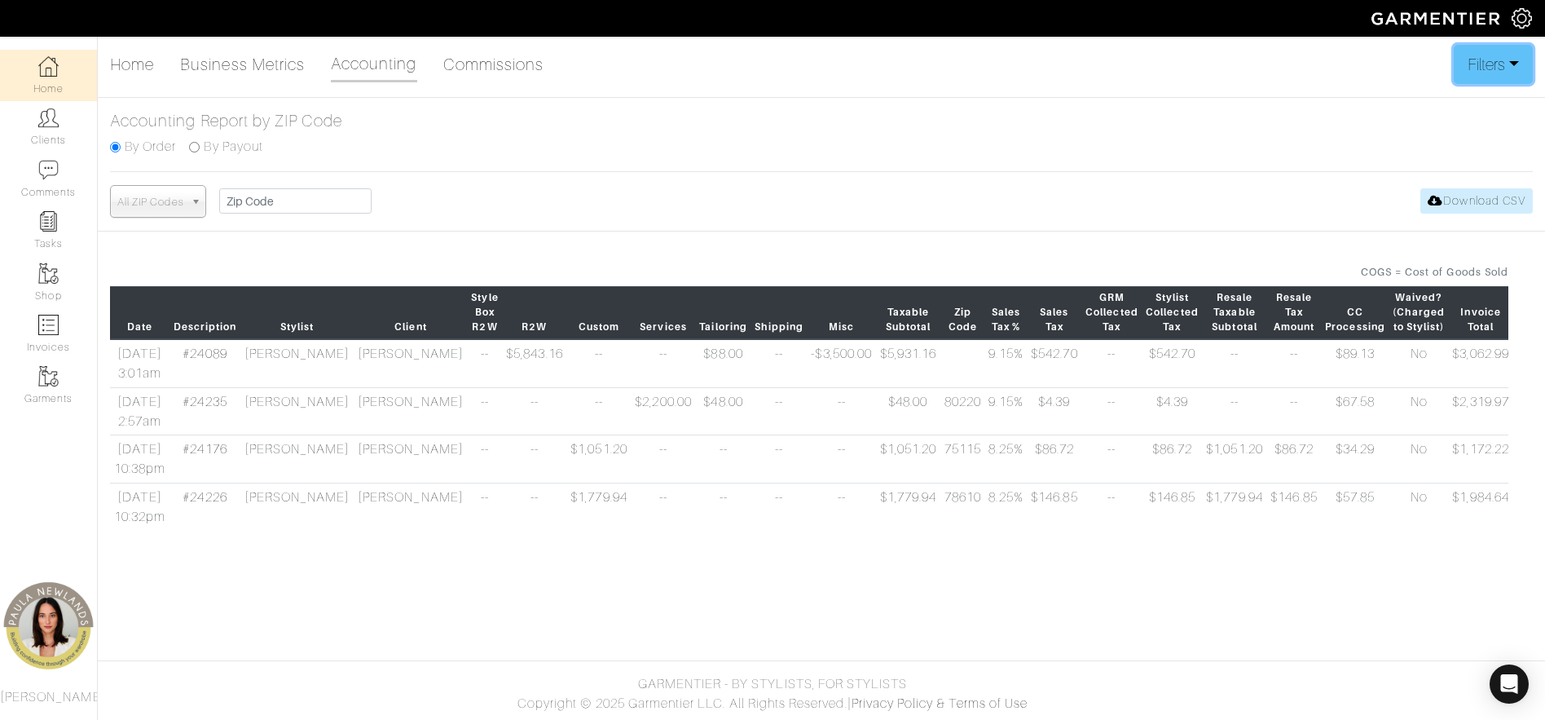
click at [1497, 58] on button "Filters" at bounding box center [1493, 64] width 79 height 39
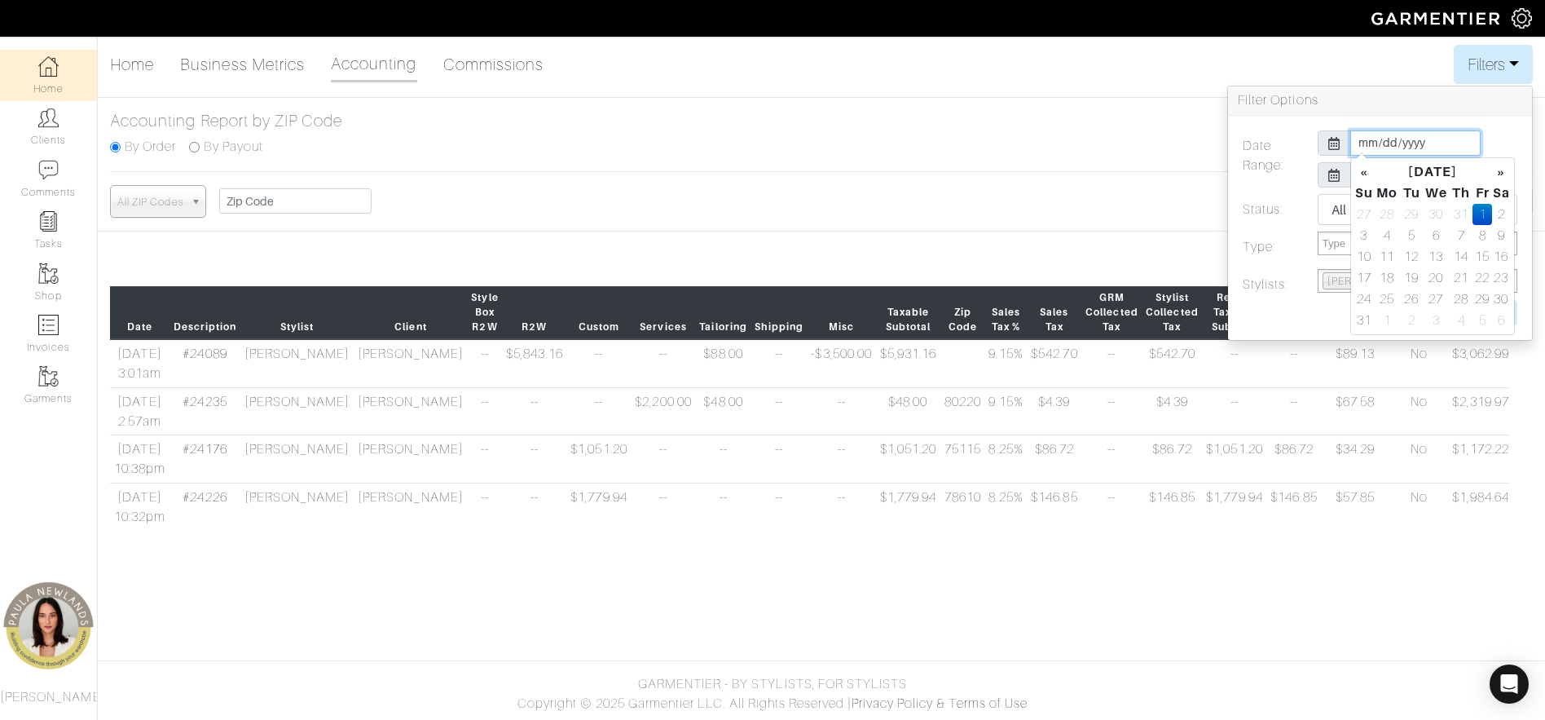
click at [1366, 144] on input "2025-08-01" at bounding box center [1416, 142] width 130 height 25
type input "2025-01-01"
click at [1367, 118] on div "Date Range: 2025-01-01 2025-08-31 Status: All Pending Paid Complete Failed N/A …" at bounding box center [1380, 228] width 304 height 224
click at [1500, 308] on input "Update" at bounding box center [1494, 312] width 48 height 25
type input "Update"
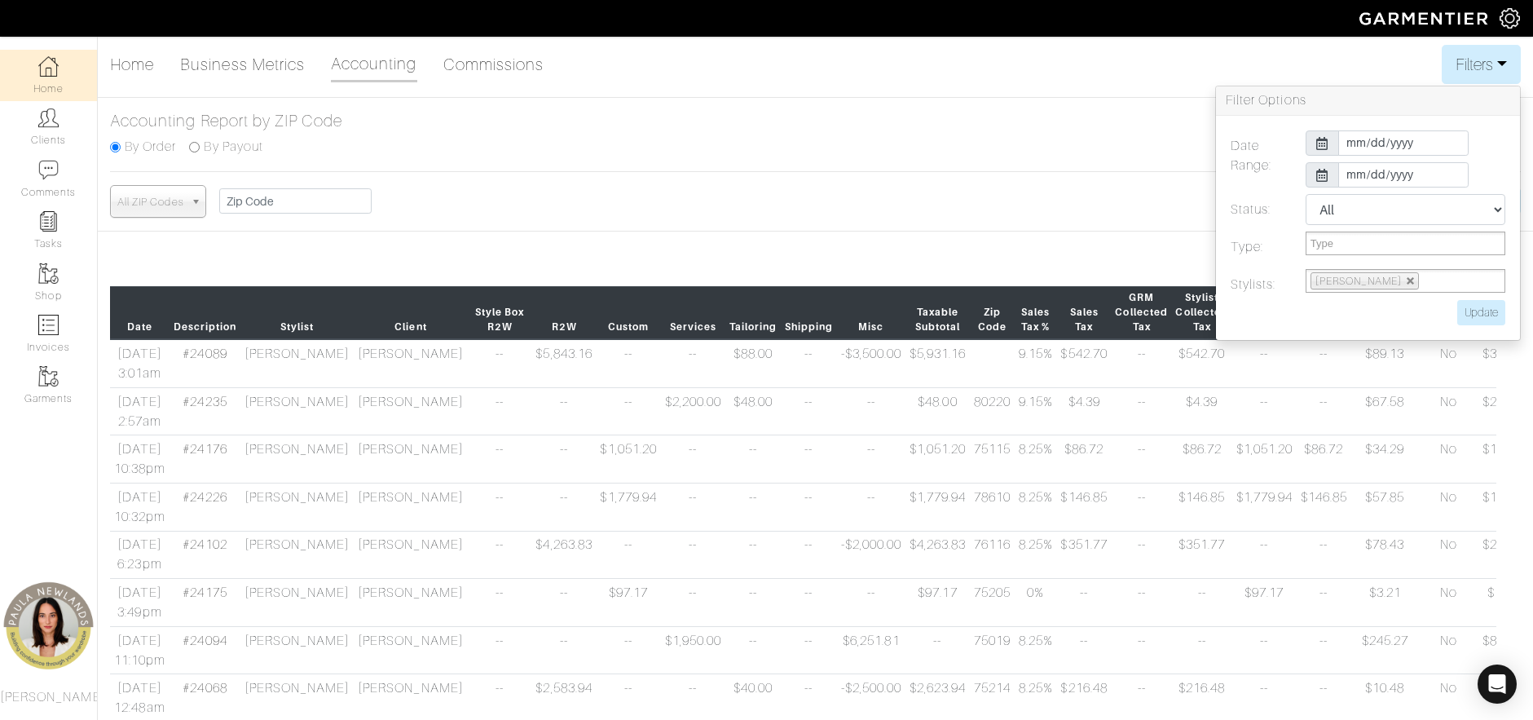
click at [916, 214] on div "All ZIP Codes 75214 85260 45244 30022 75098 14032 75206 75082 75009 75209 76092…" at bounding box center [815, 201] width 1411 height 33
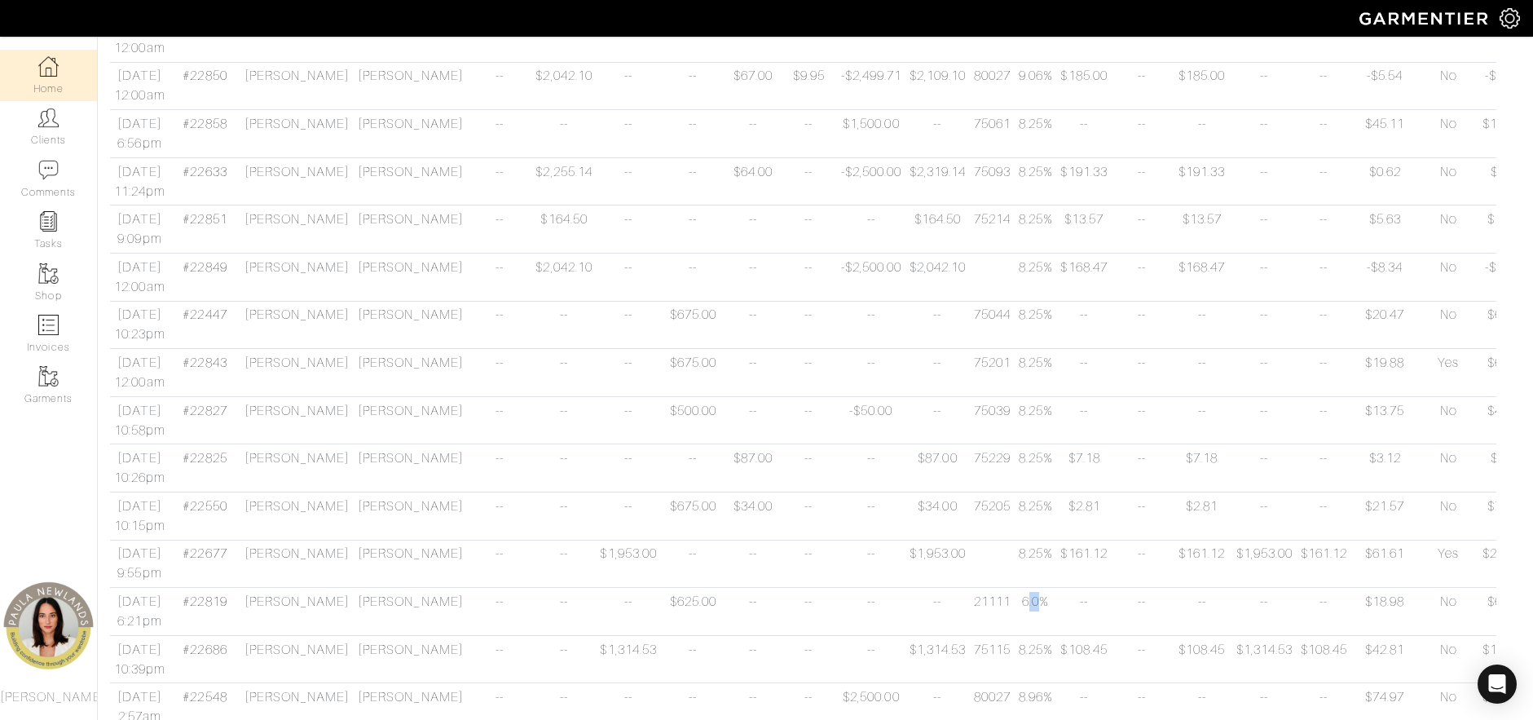
scroll to position [5135, 0]
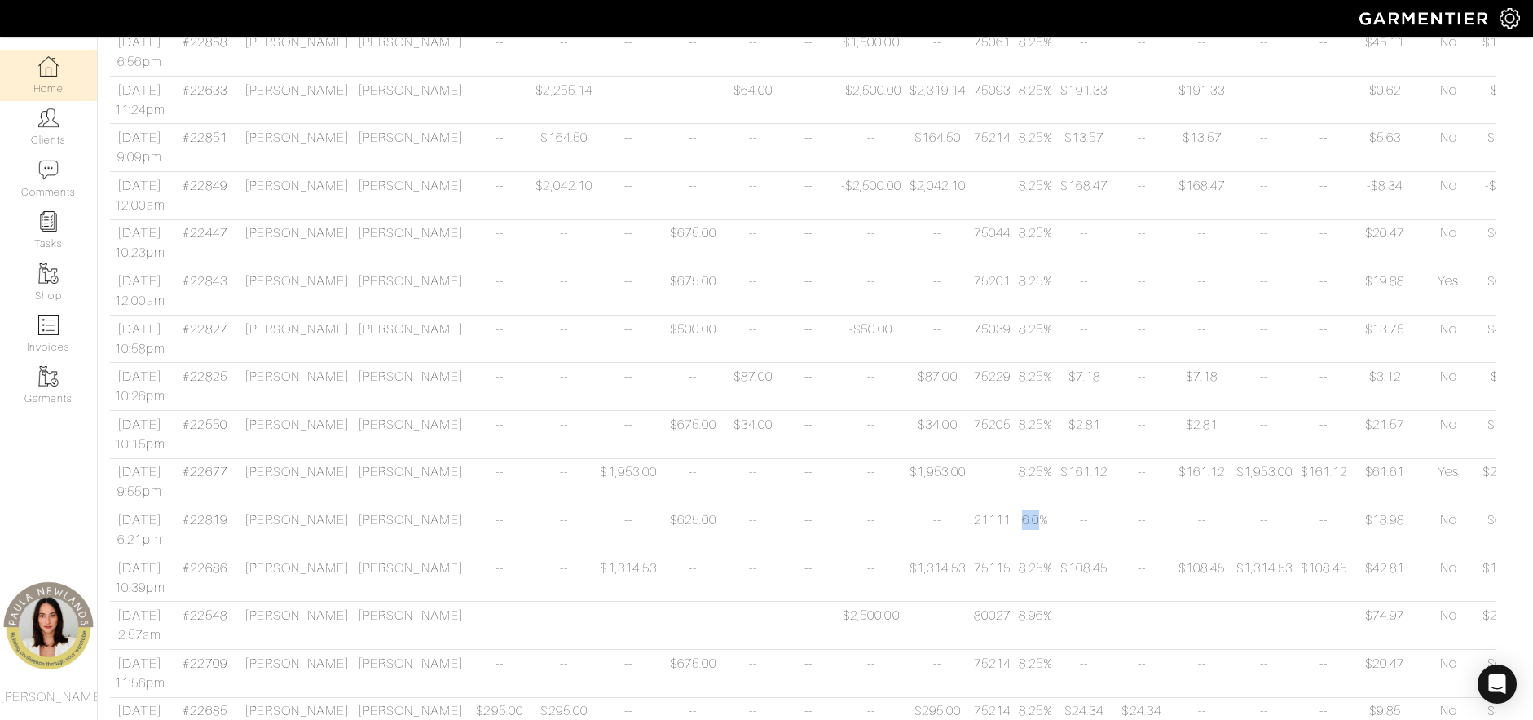
drag, startPoint x: 993, startPoint y: 614, endPoint x: 976, endPoint y: 534, distance: 81.5
click at [1015, 534] on td "6.0%" at bounding box center [1036, 530] width 42 height 48
drag, startPoint x: 997, startPoint y: 631, endPoint x: 974, endPoint y: 629, distance: 22.9
click at [1015, 629] on td "8.96%" at bounding box center [1036, 625] width 42 height 48
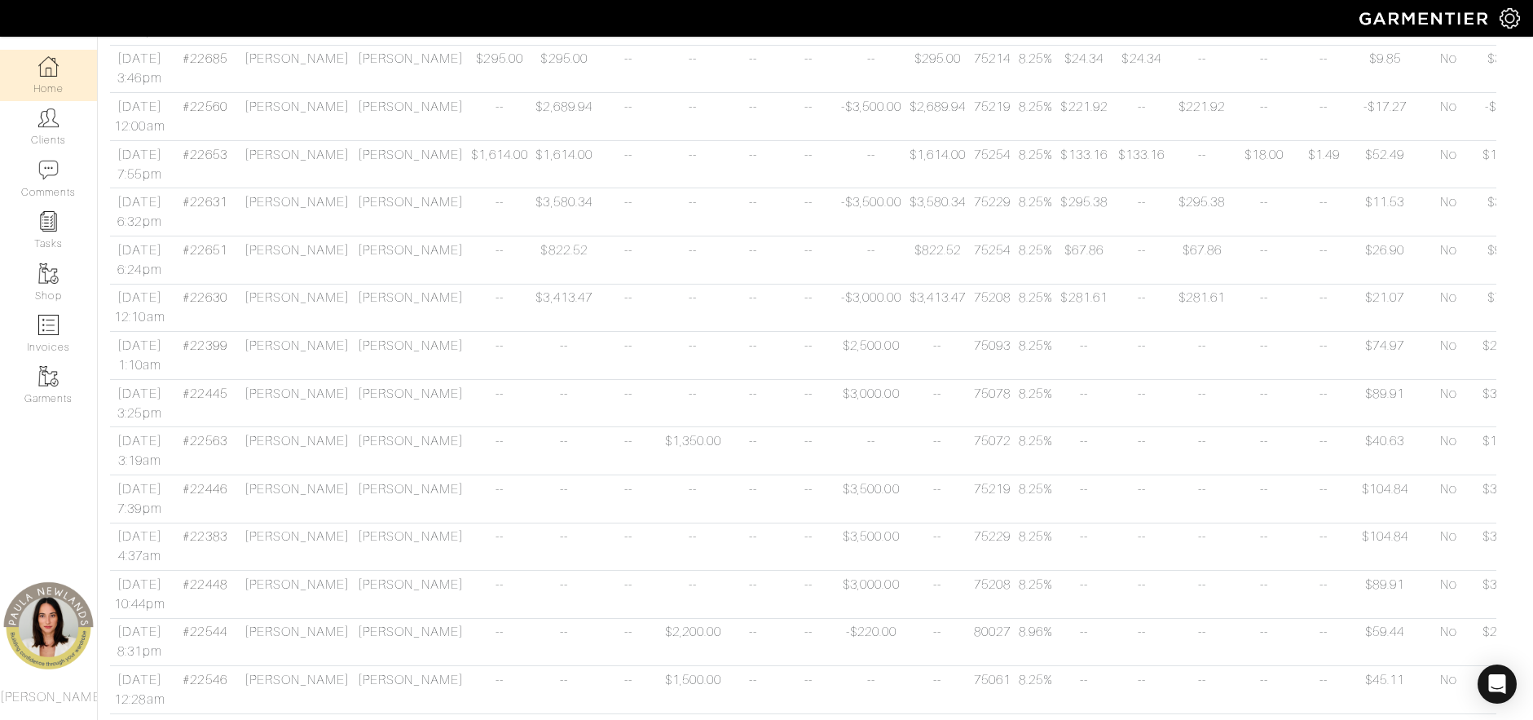
scroll to position [5950, 0]
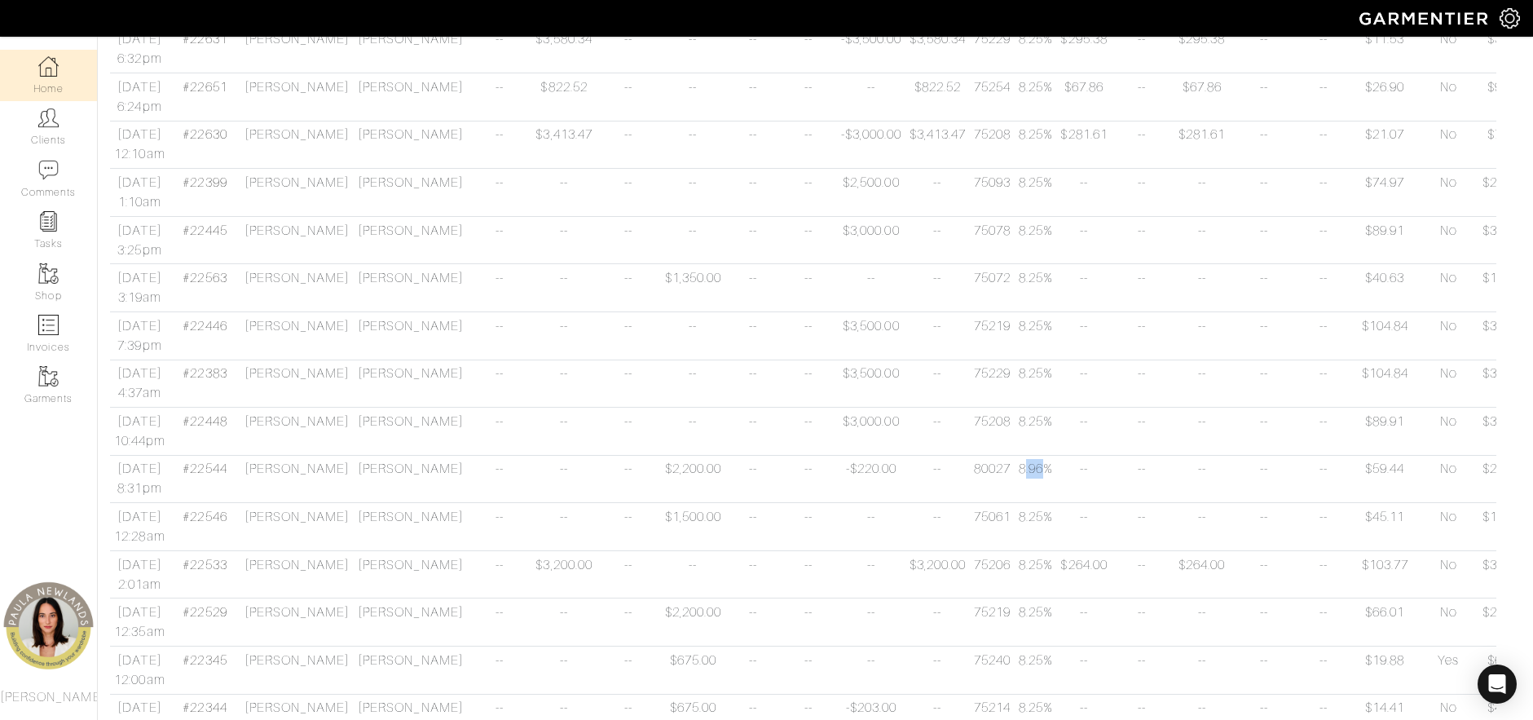
drag, startPoint x: 992, startPoint y: 483, endPoint x: 973, endPoint y: 482, distance: 18.8
click at [1015, 482] on td "8.96%" at bounding box center [1036, 479] width 42 height 48
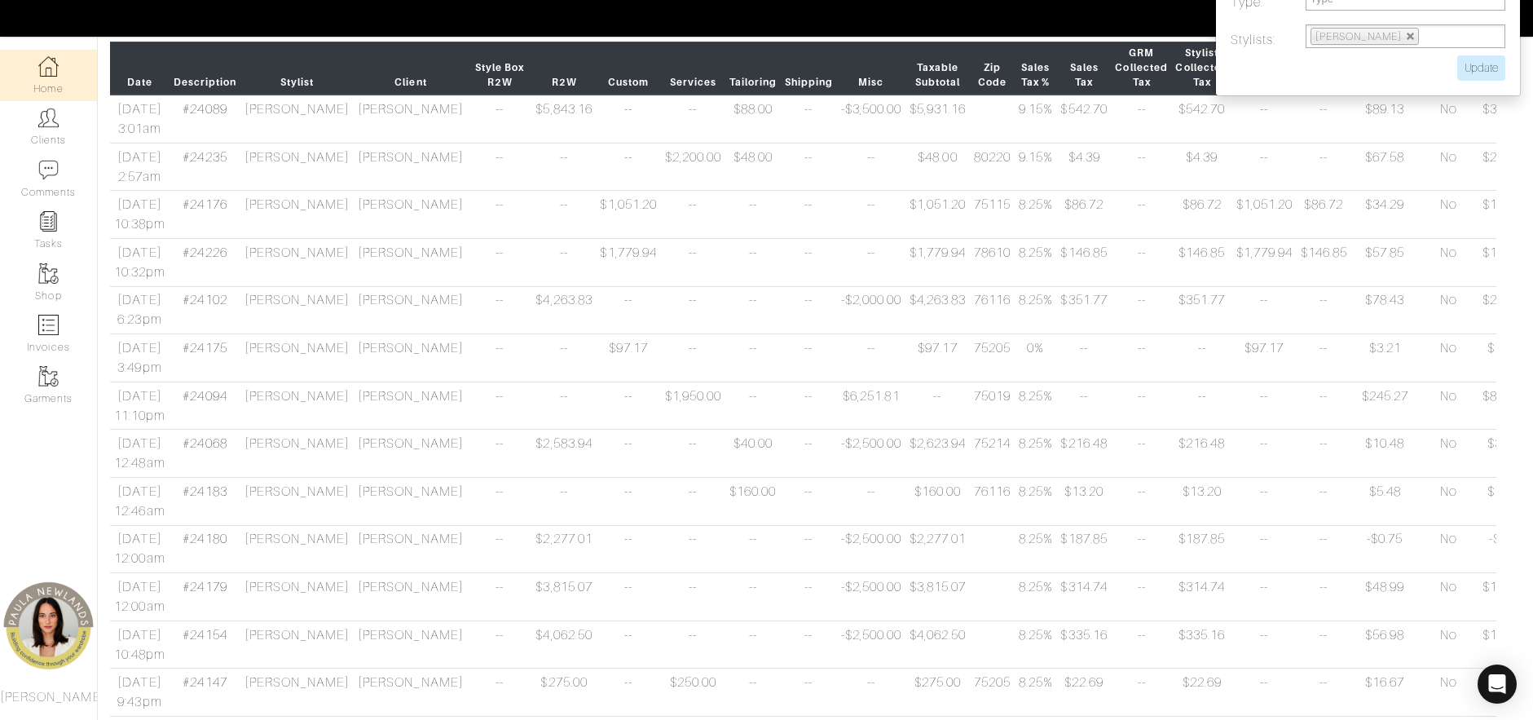
scroll to position [0, 0]
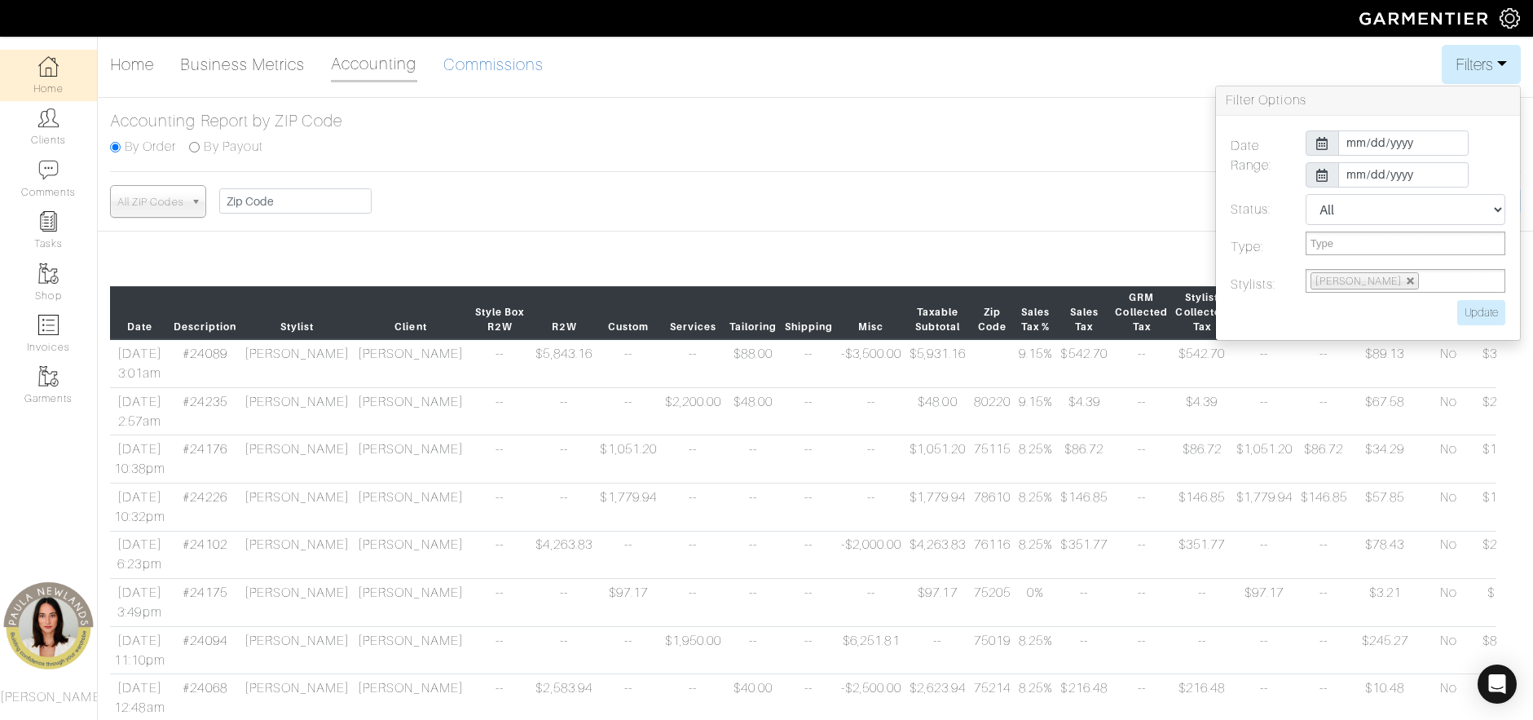
click at [487, 63] on link "Commissions" at bounding box center [493, 64] width 101 height 33
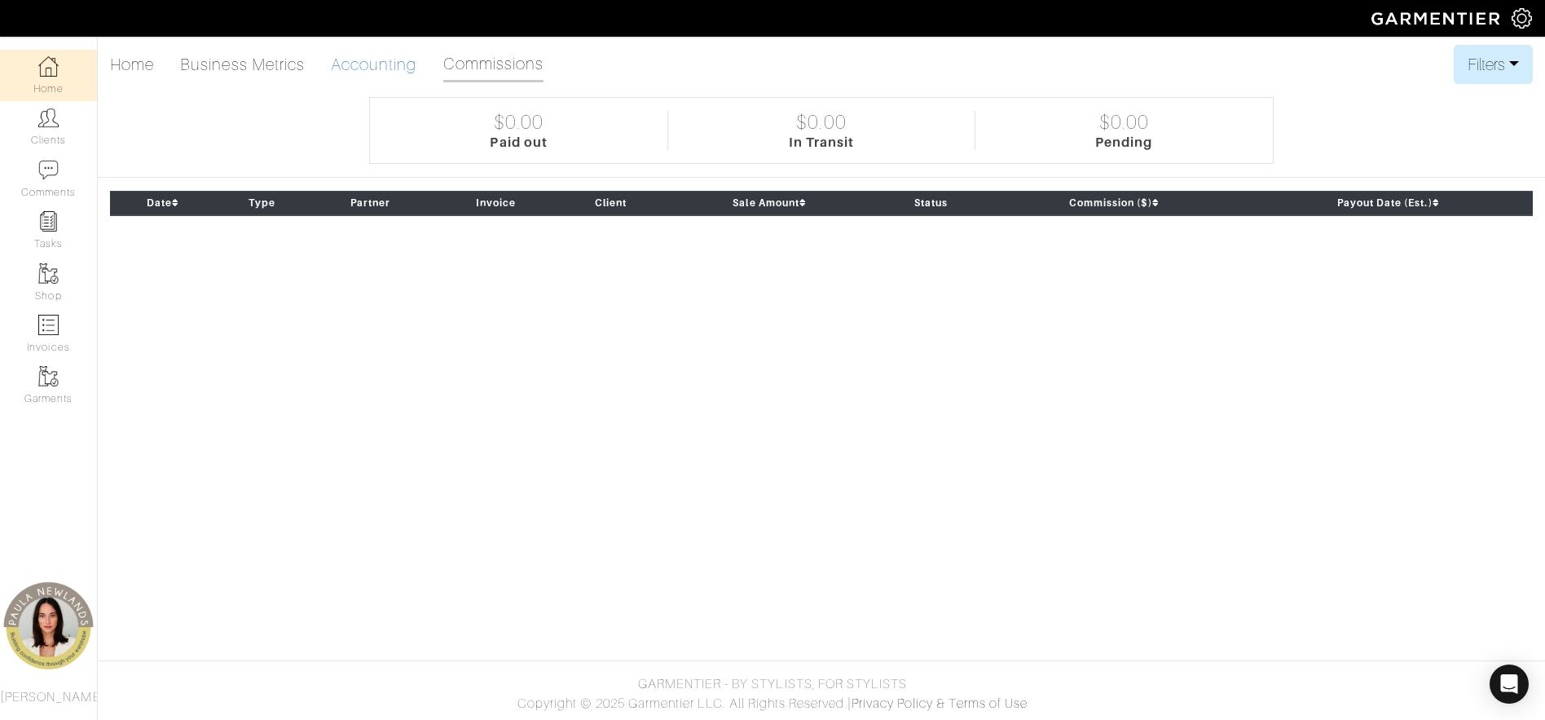
click at [384, 66] on link "Accounting" at bounding box center [374, 64] width 86 height 33
select select
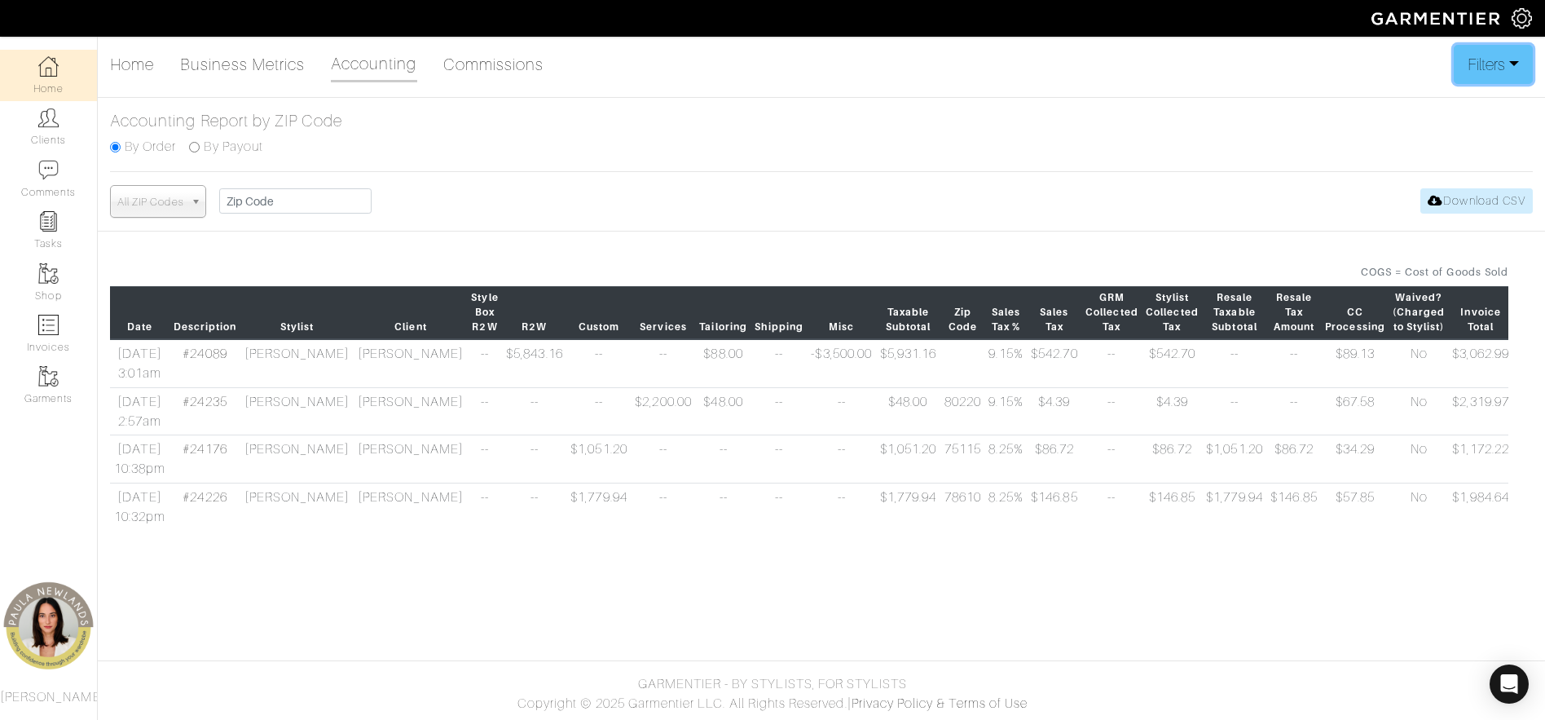
click at [1517, 68] on button "Filters" at bounding box center [1493, 64] width 79 height 39
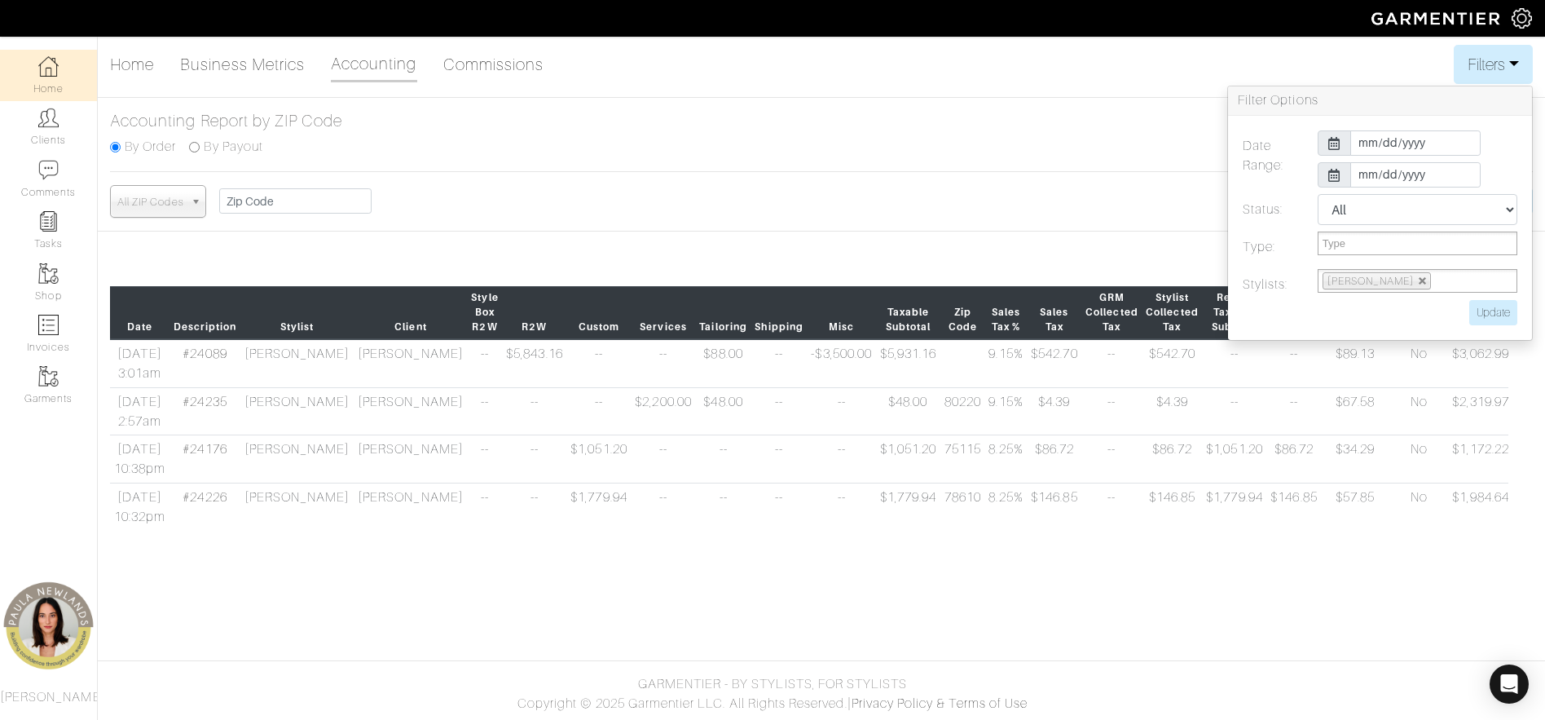
click at [1064, 178] on div "Home Business Metrics Accounting Commissions Filters Filter Options Date Range:…" at bounding box center [772, 294] width 1545 height 499
click at [1381, 240] on ul at bounding box center [1418, 243] width 200 height 24
type input "Type"
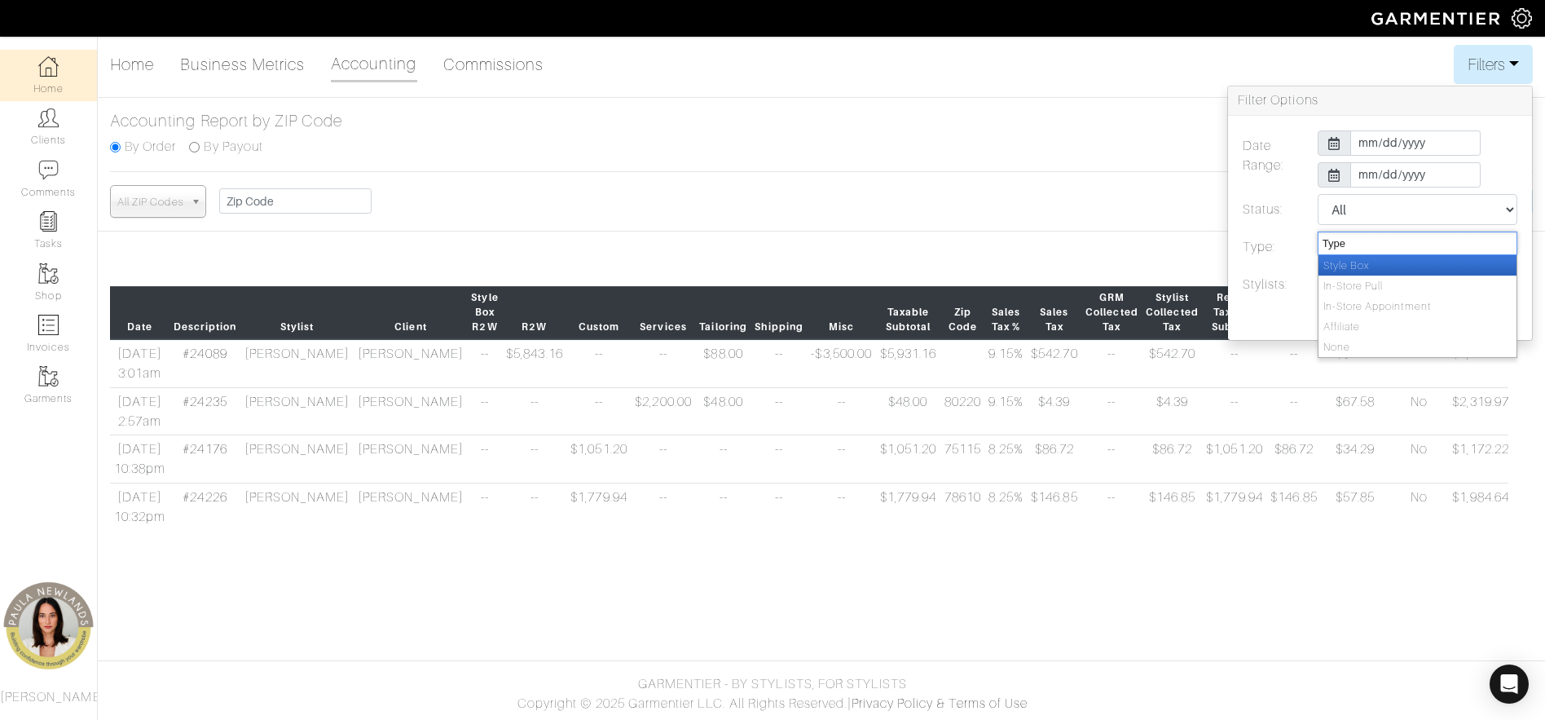
click at [1020, 153] on div "Accounting Report by ZIP Code By Order By Payout" at bounding box center [821, 141] width 1447 height 61
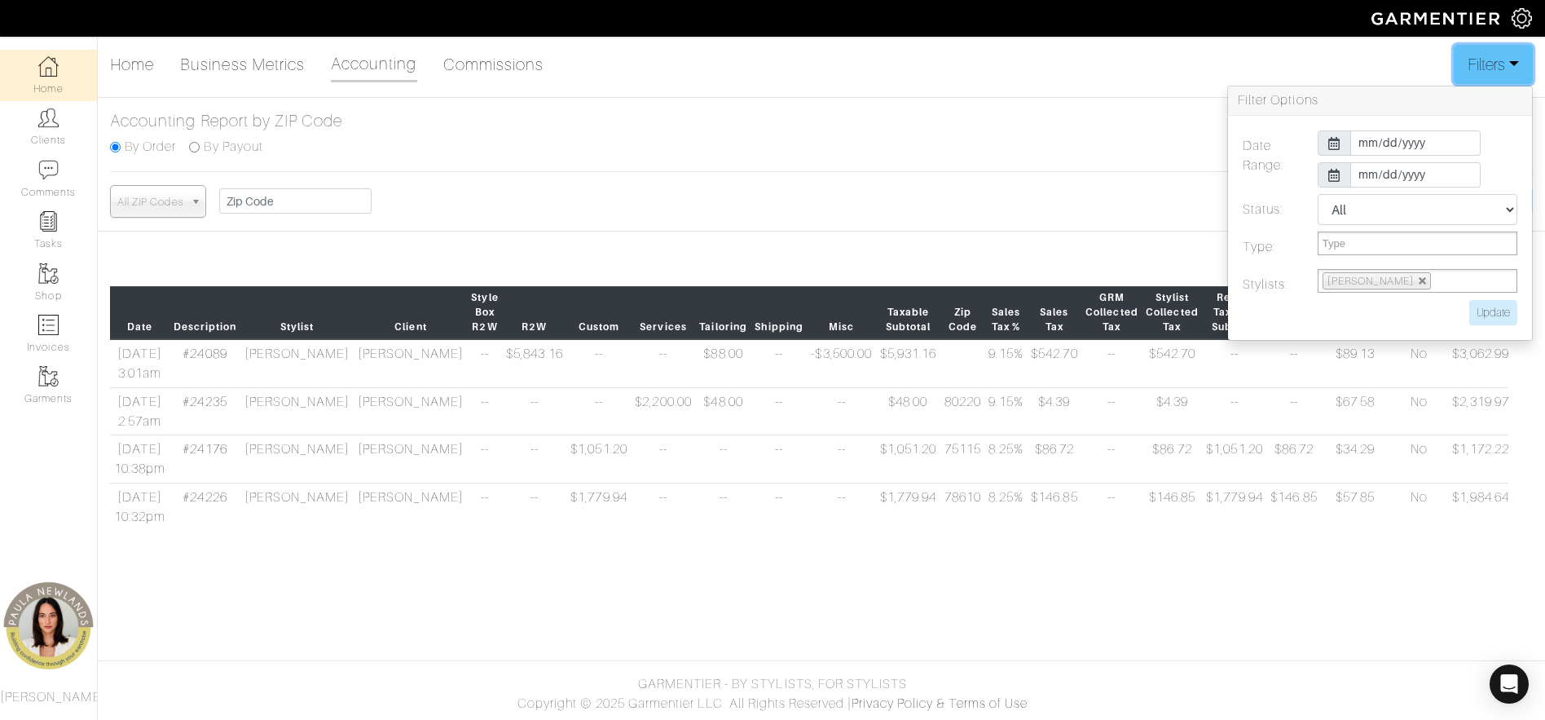
click at [1508, 64] on button "Filters" at bounding box center [1493, 64] width 79 height 39
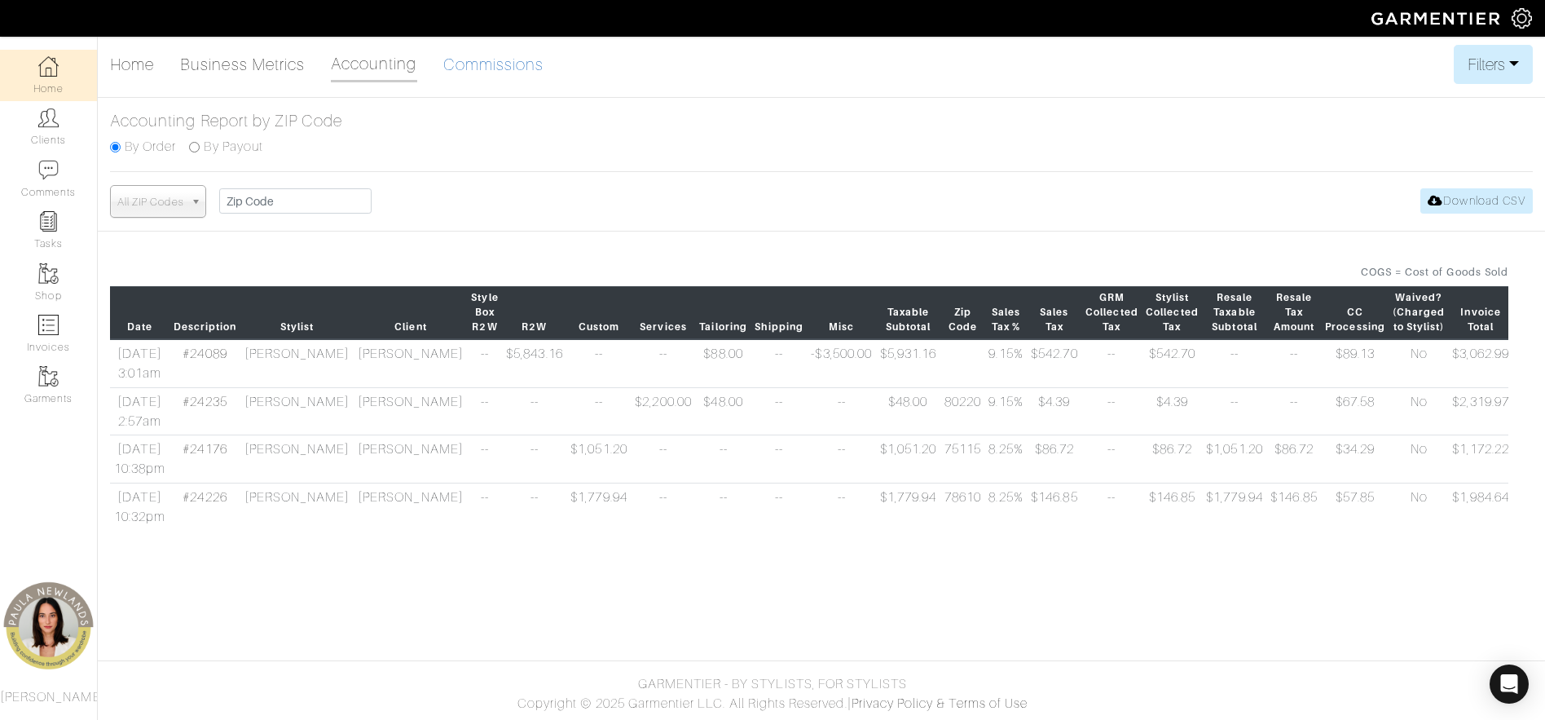
click at [461, 63] on link "Commissions" at bounding box center [493, 64] width 101 height 33
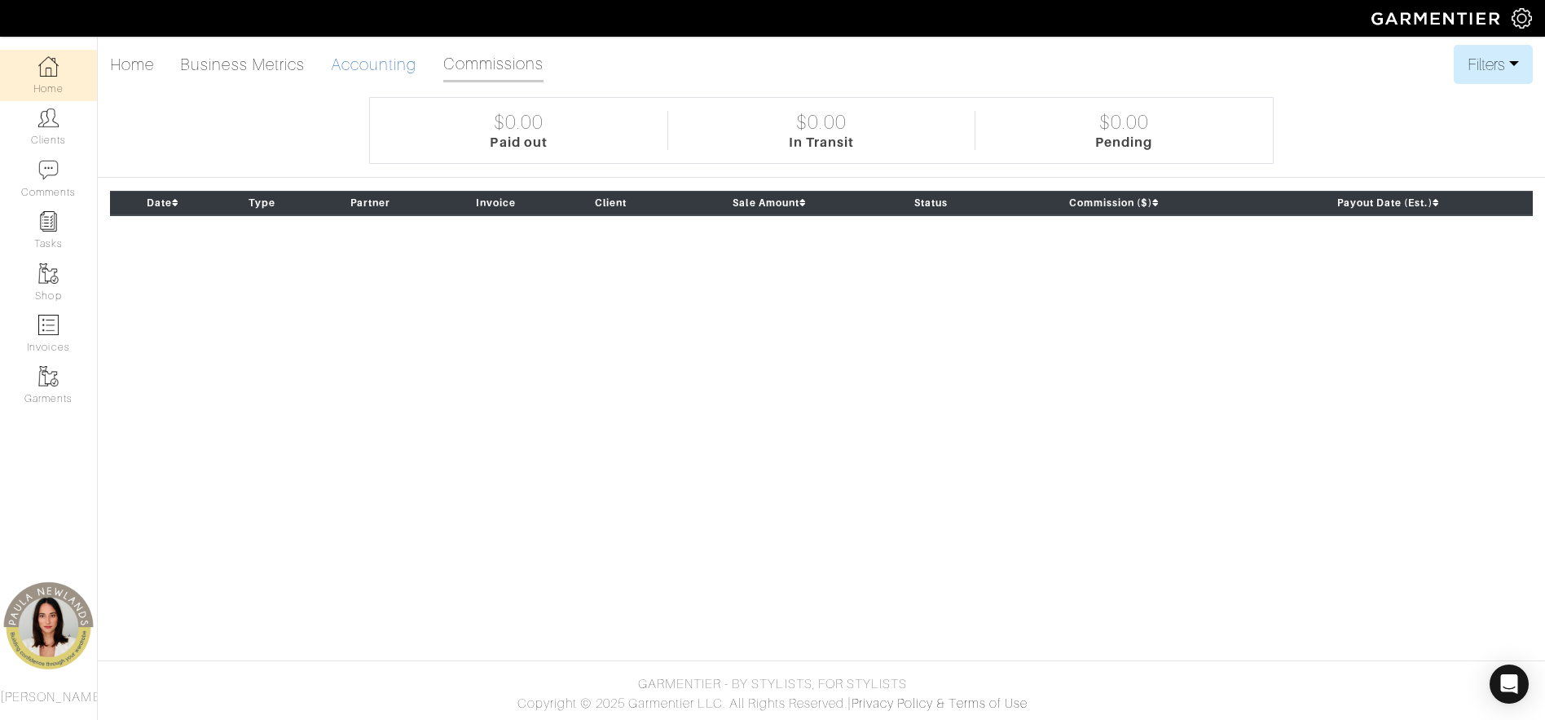
click at [384, 67] on link "Accounting" at bounding box center [374, 64] width 86 height 33
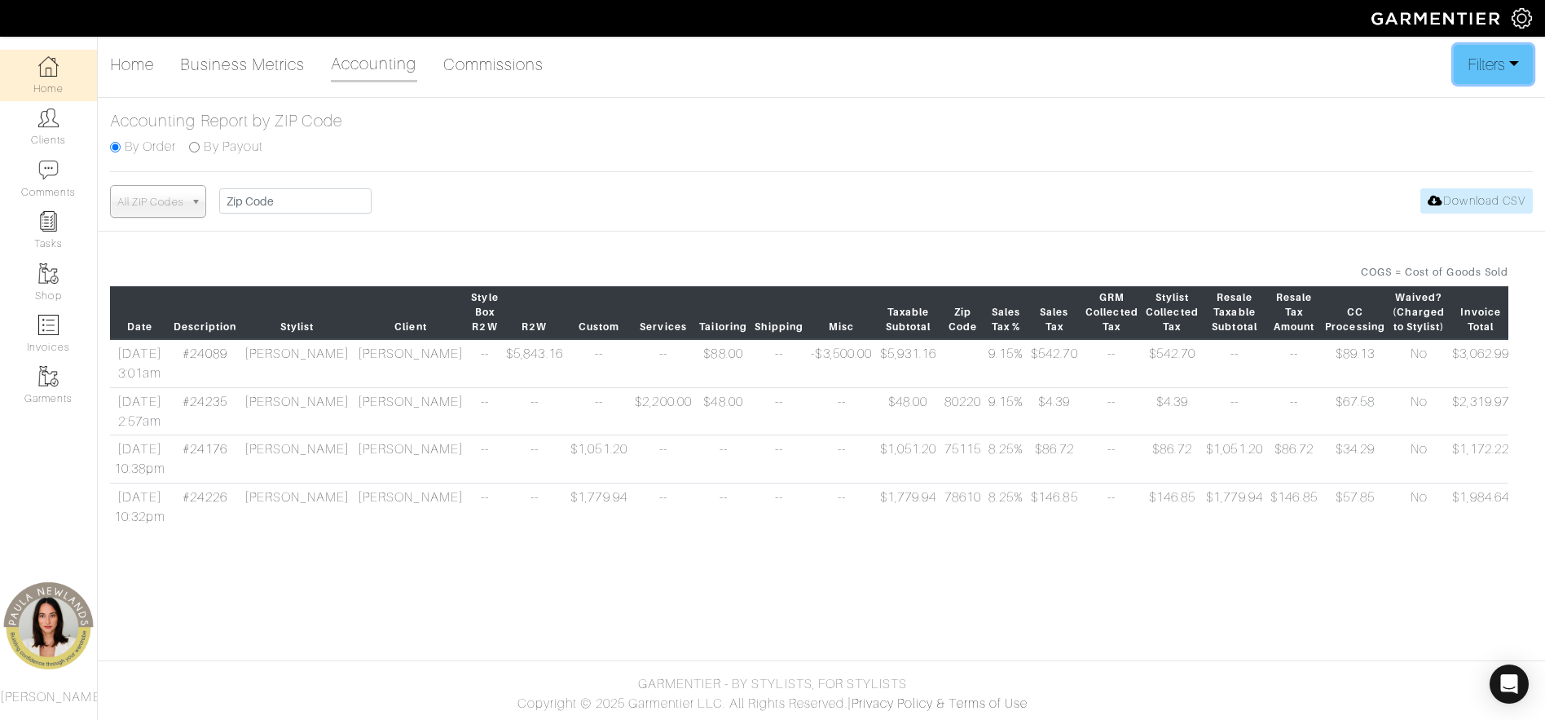
click at [1496, 54] on button "Filters" at bounding box center [1493, 64] width 79 height 39
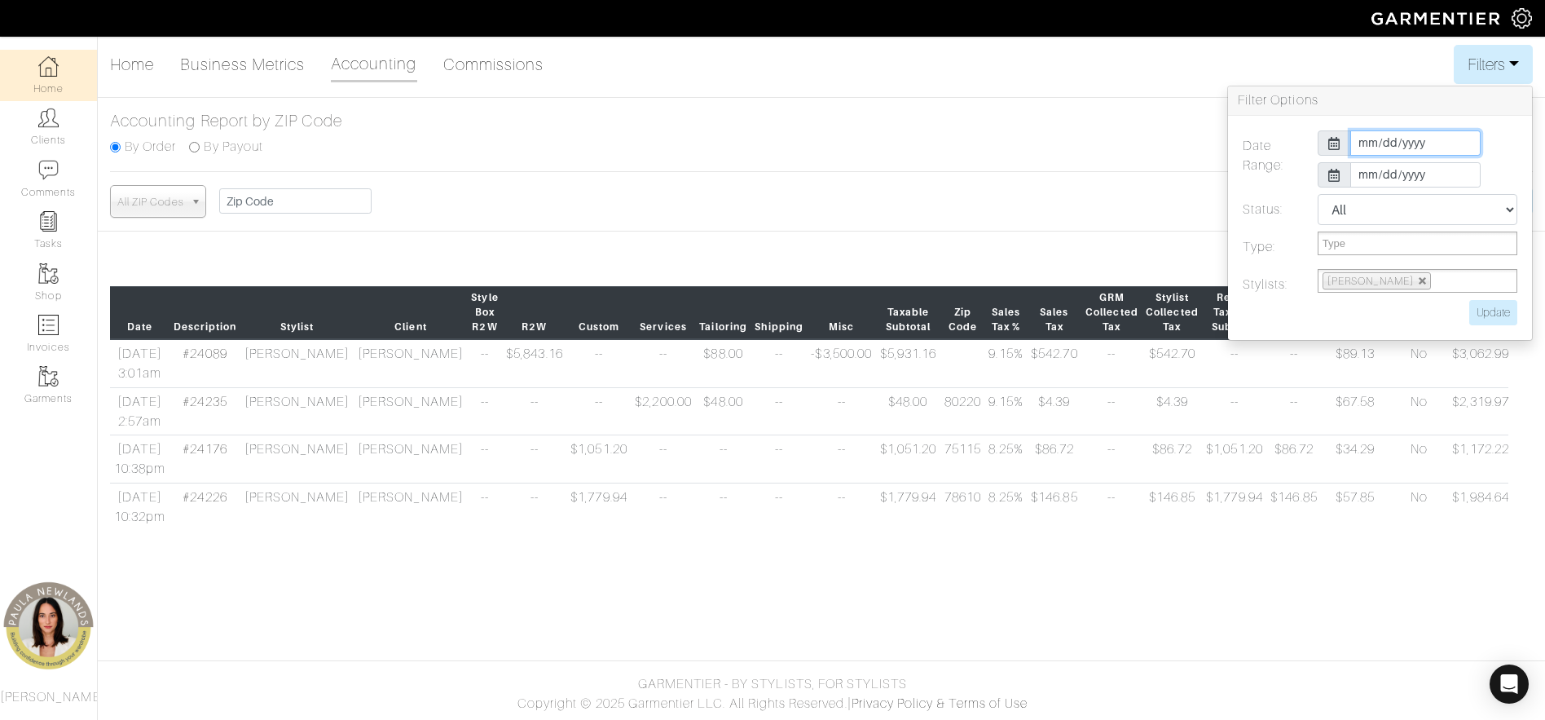
click at [1368, 147] on input "2025-08-01" at bounding box center [1416, 142] width 130 height 25
type input "2025-01-01"
click at [1436, 214] on td "1" at bounding box center [1437, 214] width 28 height 21
click at [1364, 101] on h3 "Filter Options" at bounding box center [1380, 100] width 304 height 29
click at [1493, 311] on input "Update" at bounding box center [1494, 312] width 48 height 25
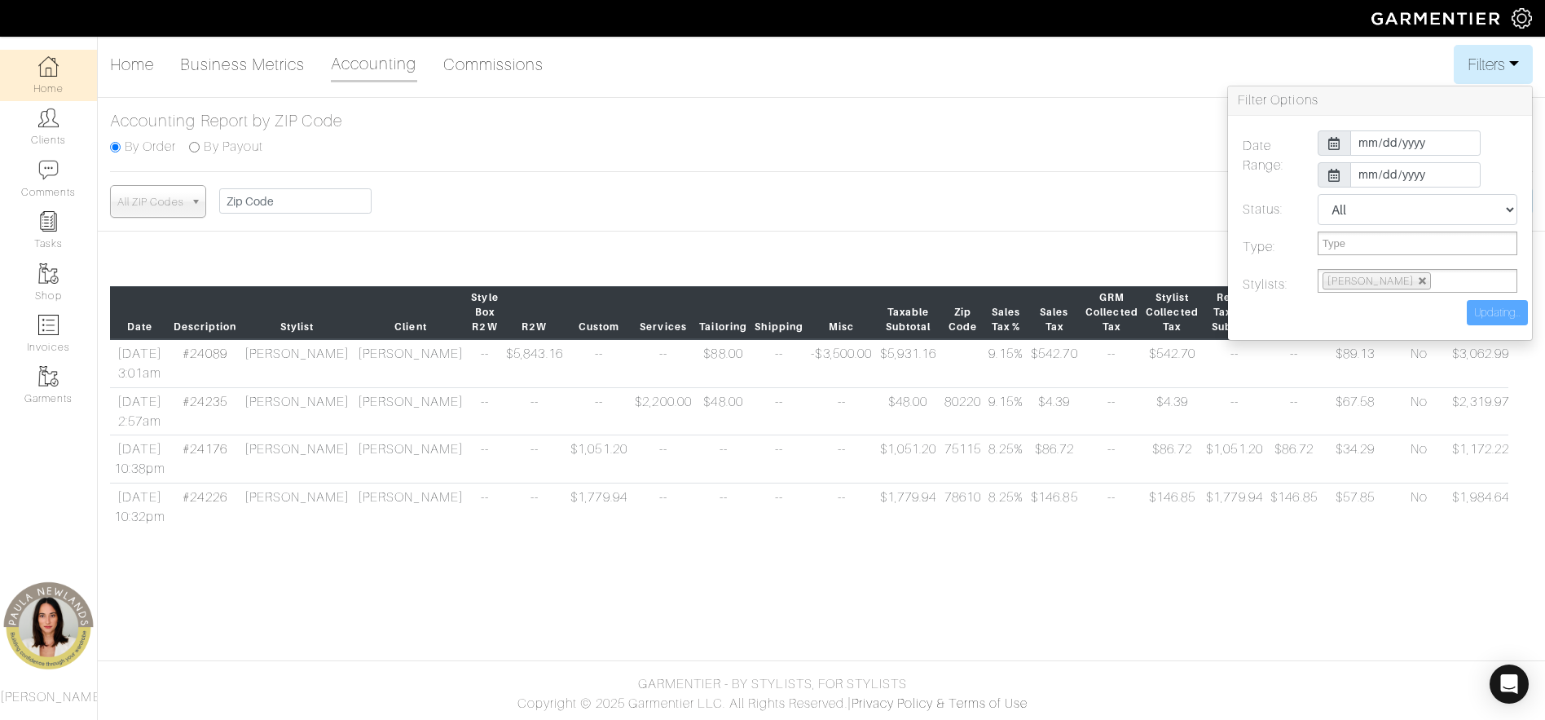
type input "Update"
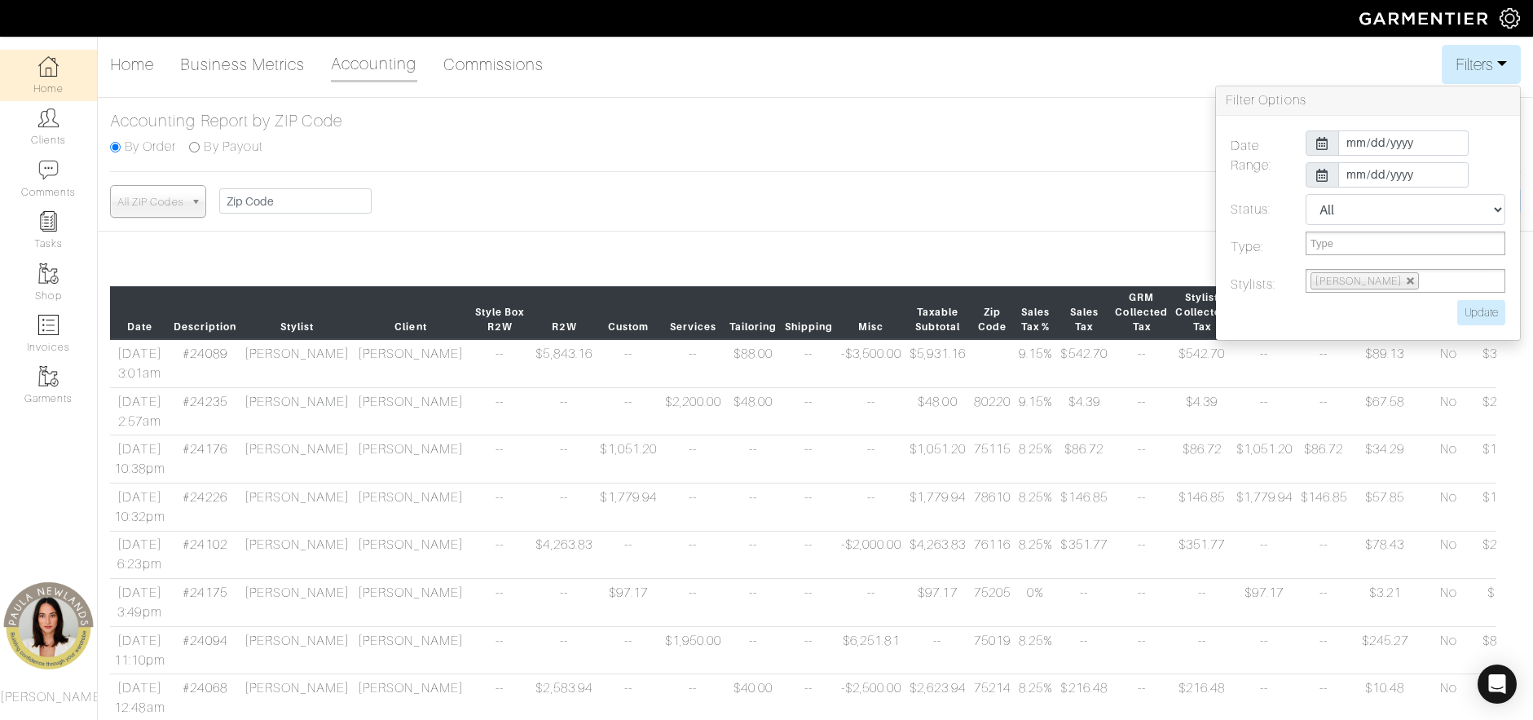
click at [1488, 62] on button "Filters" at bounding box center [1481, 64] width 79 height 39
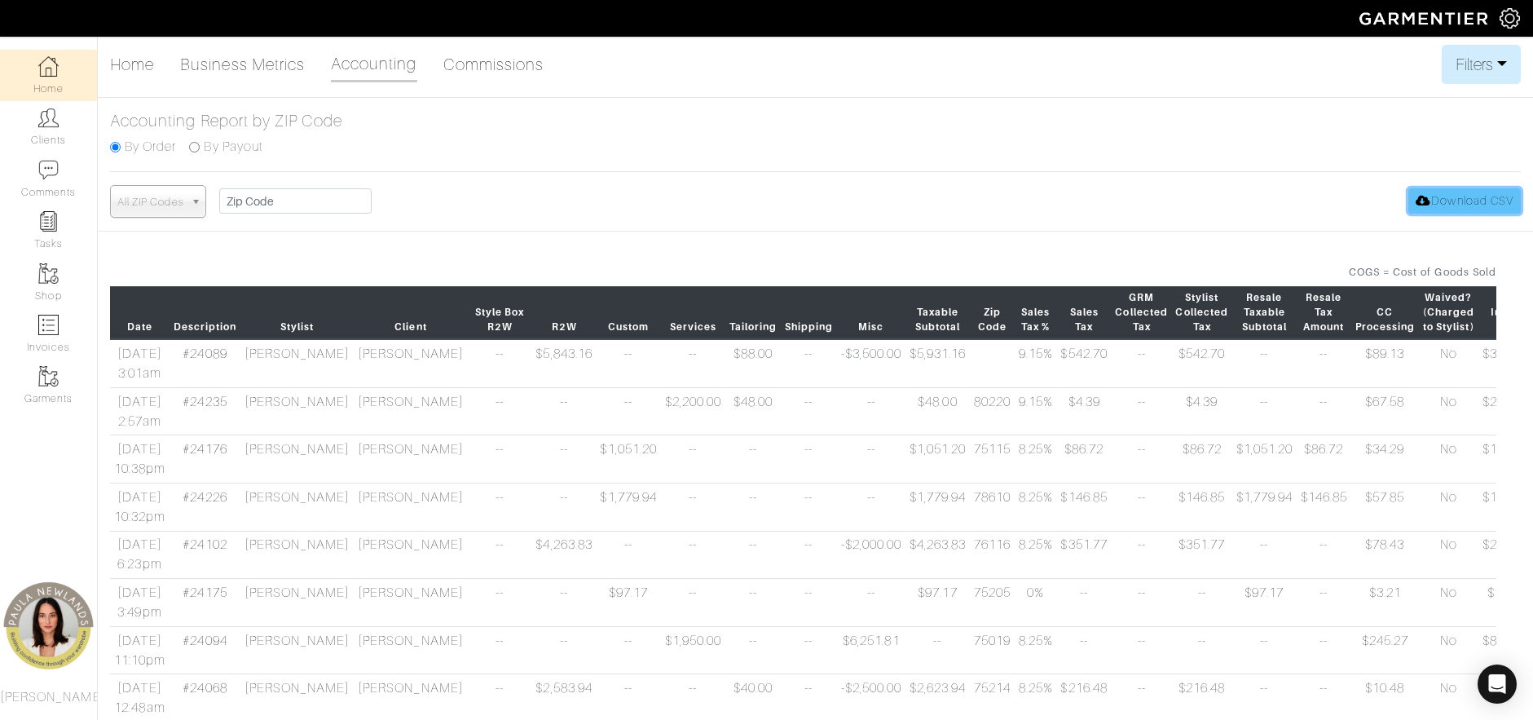
click at [1438, 196] on link "Download CSV" at bounding box center [1464, 200] width 112 height 25
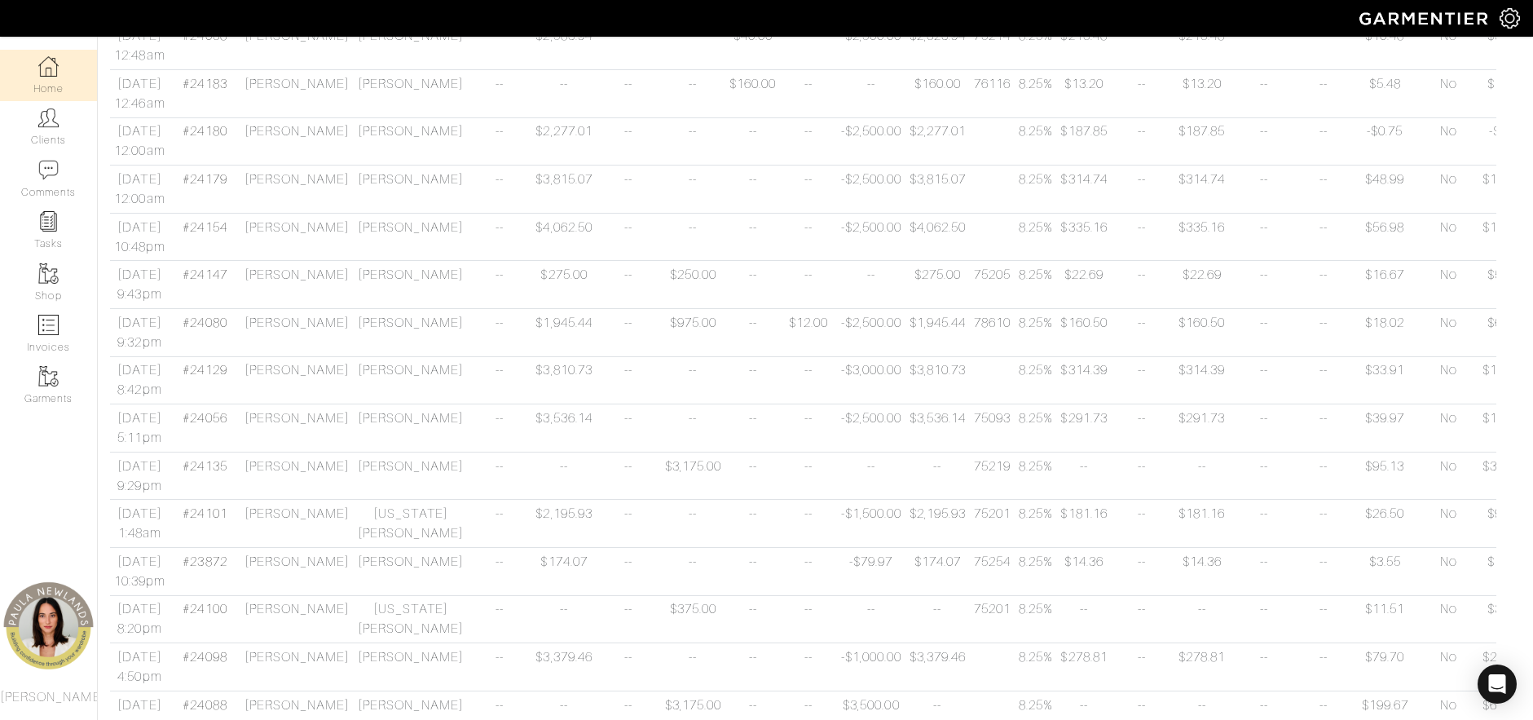
scroll to position [734, 0]
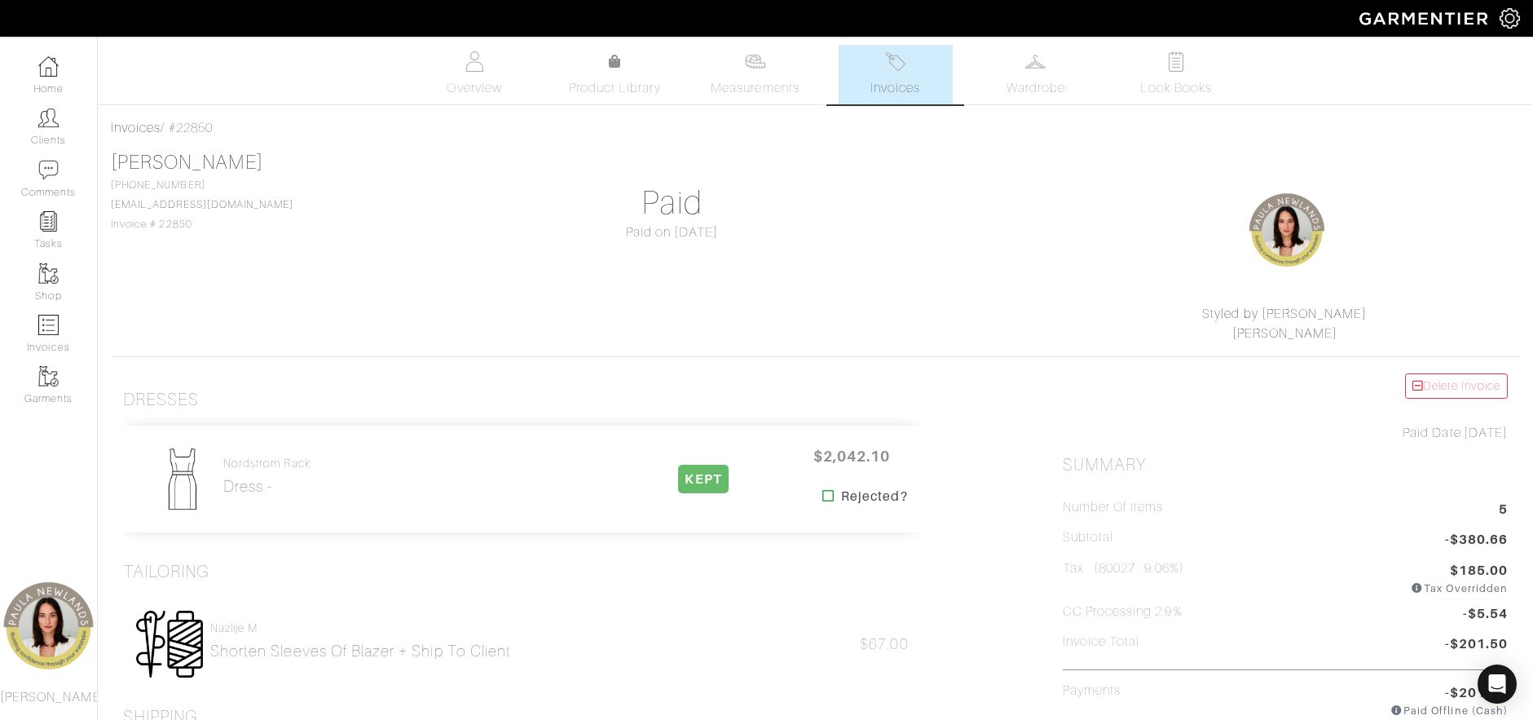
scroll to position [82, 0]
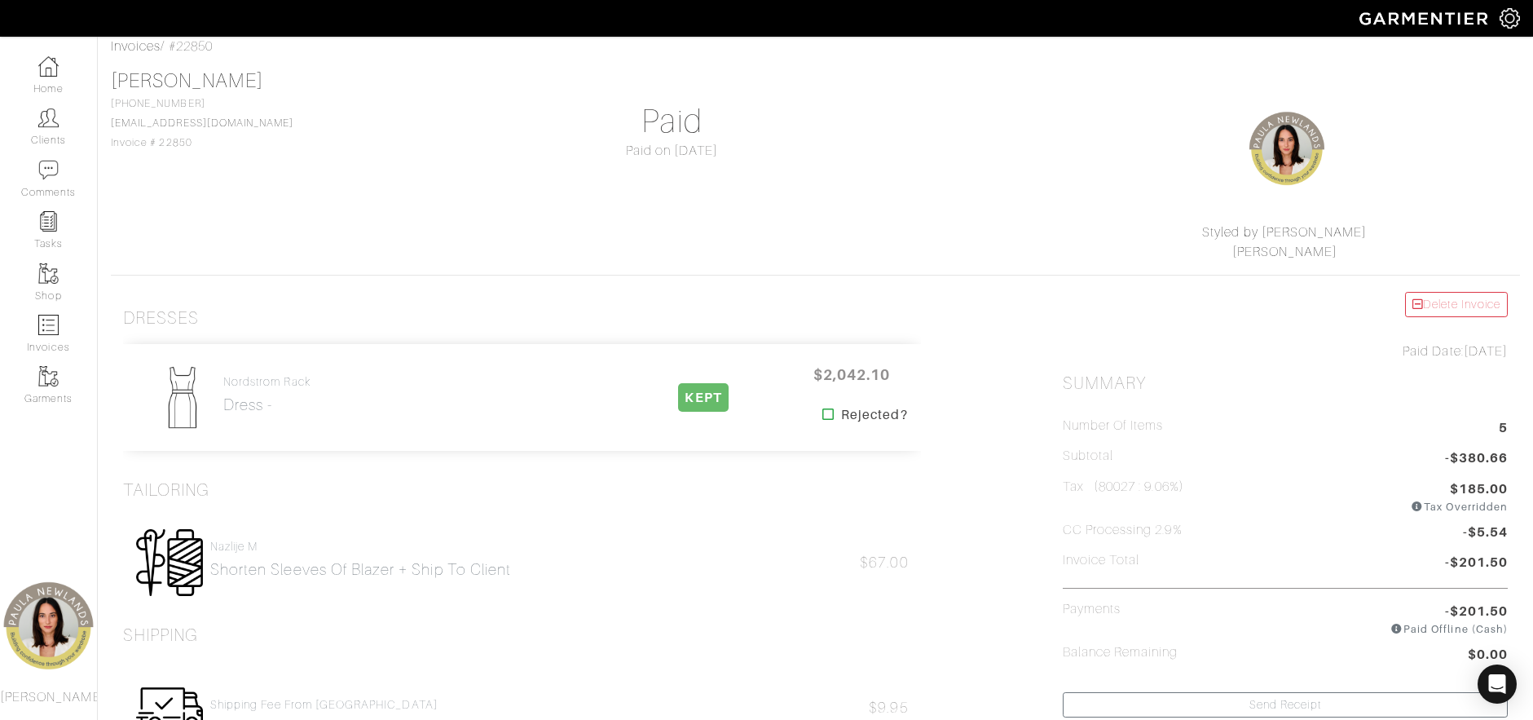
drag, startPoint x: 1138, startPoint y: 491, endPoint x: 1101, endPoint y: 485, distance: 37.1
click at [1101, 485] on h5 "Tax (80027 : 9.06%)" at bounding box center [1123, 493] width 121 height 29
copy h5 "80027"
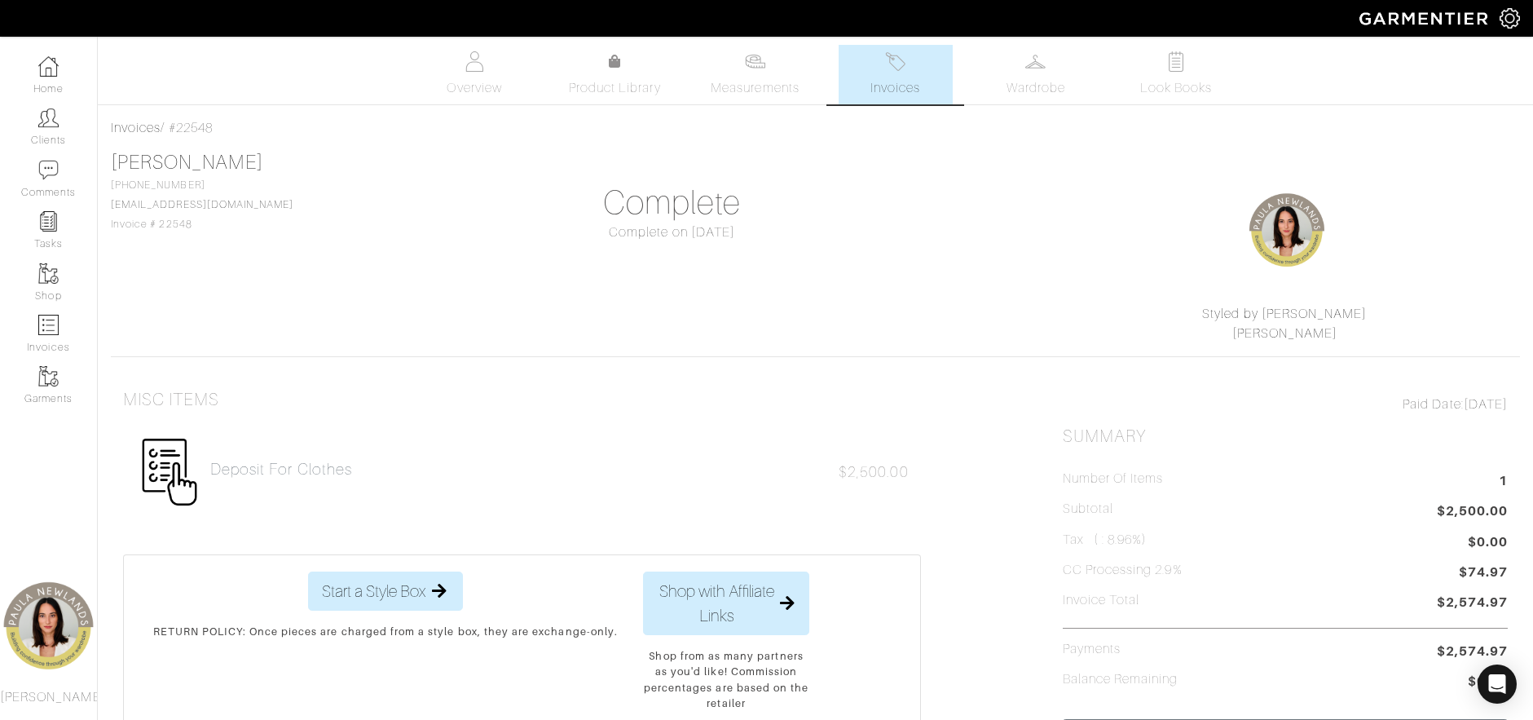
click at [1100, 542] on h5 "Tax ( : 8.96%)" at bounding box center [1105, 539] width 85 height 15
drag, startPoint x: 1100, startPoint y: 540, endPoint x: 1143, endPoint y: 540, distance: 42.4
click at [1143, 540] on h5 "Tax ( : 8.96%)" at bounding box center [1105, 539] width 85 height 15
click at [174, 165] on link "[PERSON_NAME]" at bounding box center [187, 162] width 152 height 21
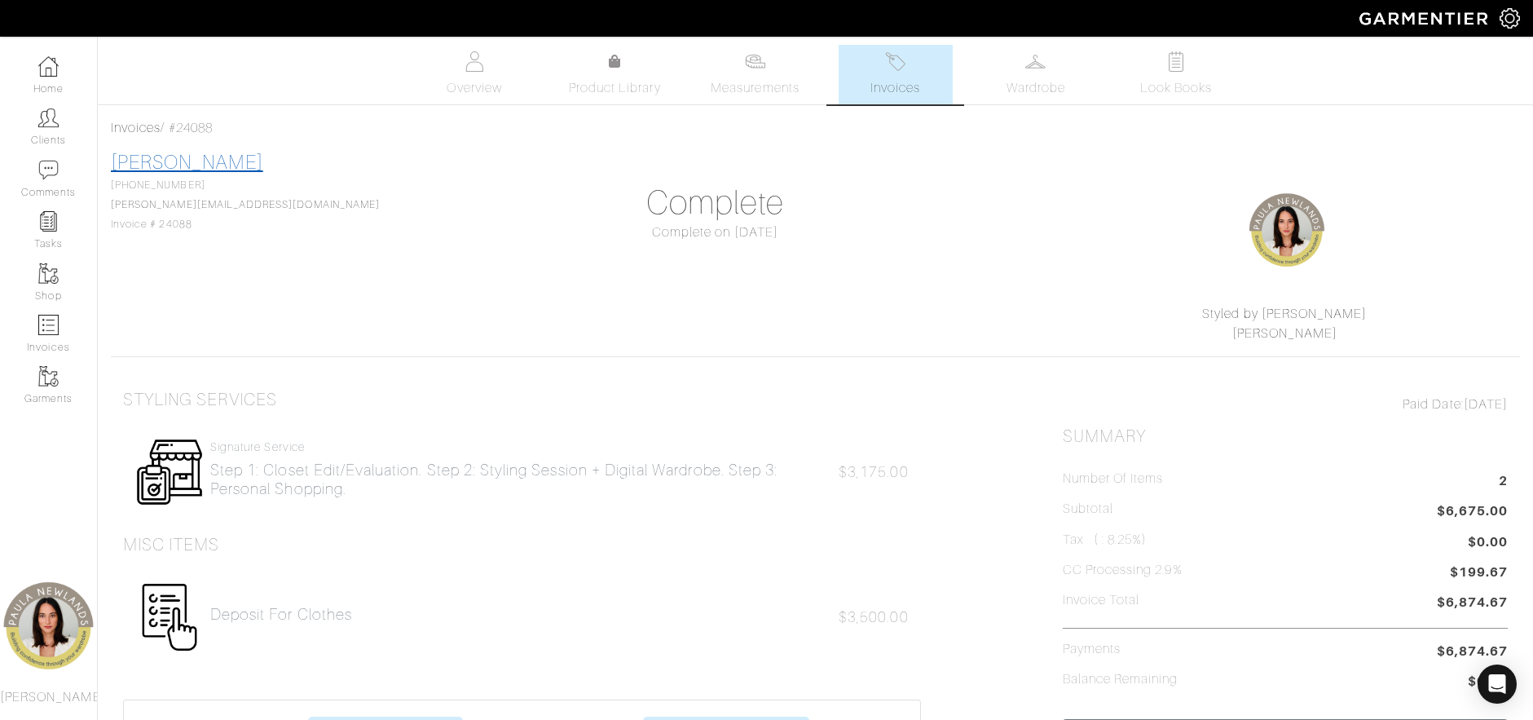
click at [179, 165] on link "[PERSON_NAME]" at bounding box center [187, 162] width 152 height 21
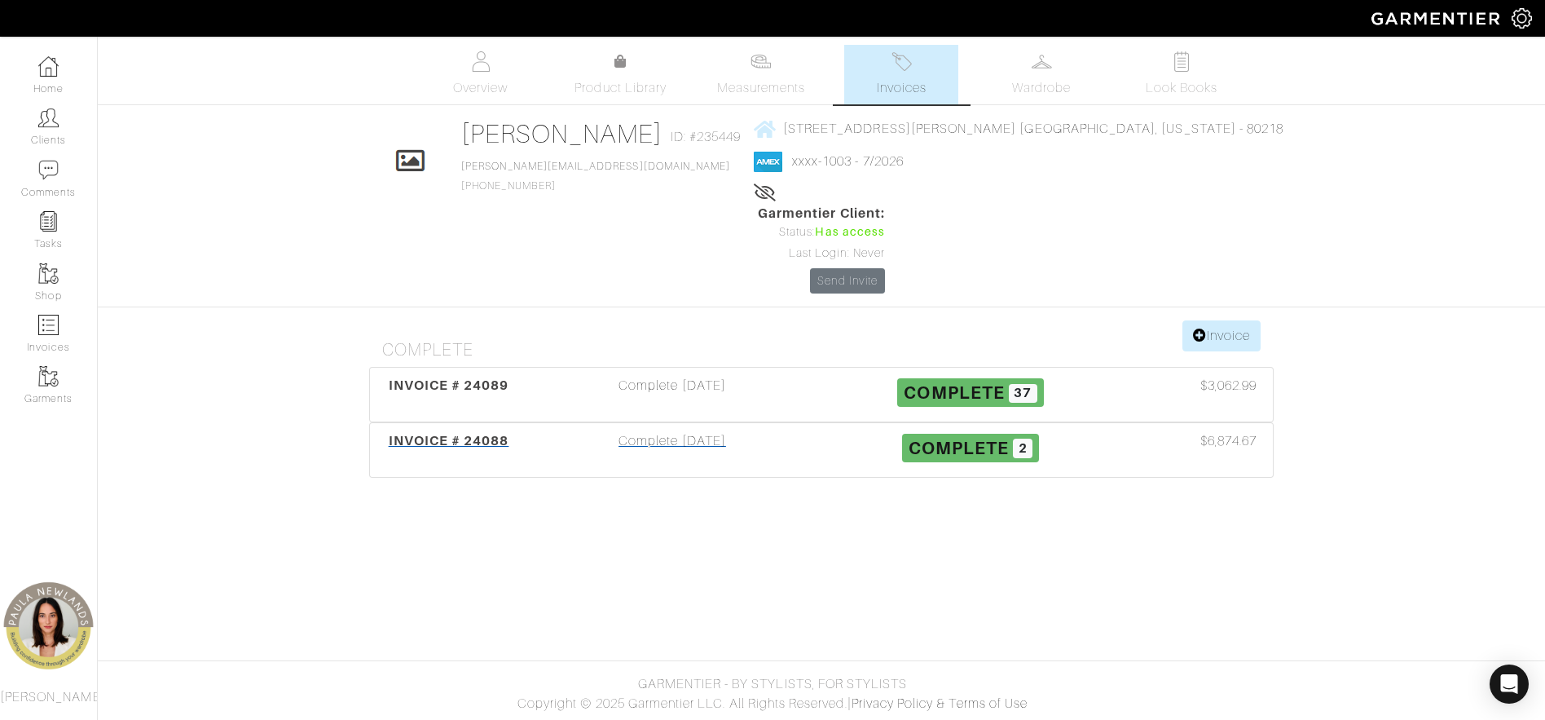
click at [471, 433] on span "INVOICE # 24088" at bounding box center [449, 440] width 121 height 15
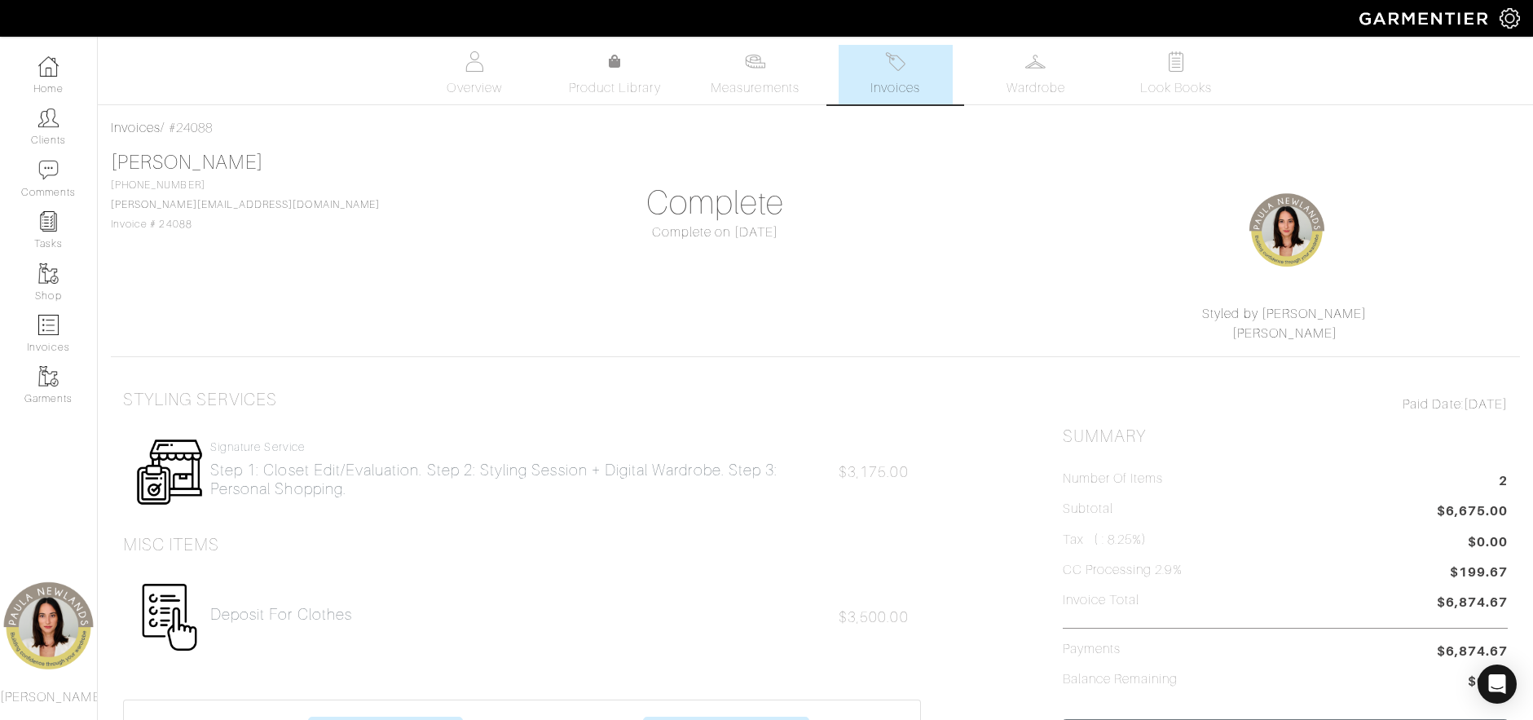
click at [1099, 539] on h5 "Tax ( : 8.25%)" at bounding box center [1105, 539] width 85 height 15
click at [1099, 544] on h5 "Tax ( : 8.25%)" at bounding box center [1105, 539] width 85 height 15
